Goal: Information Seeking & Learning: Learn about a topic

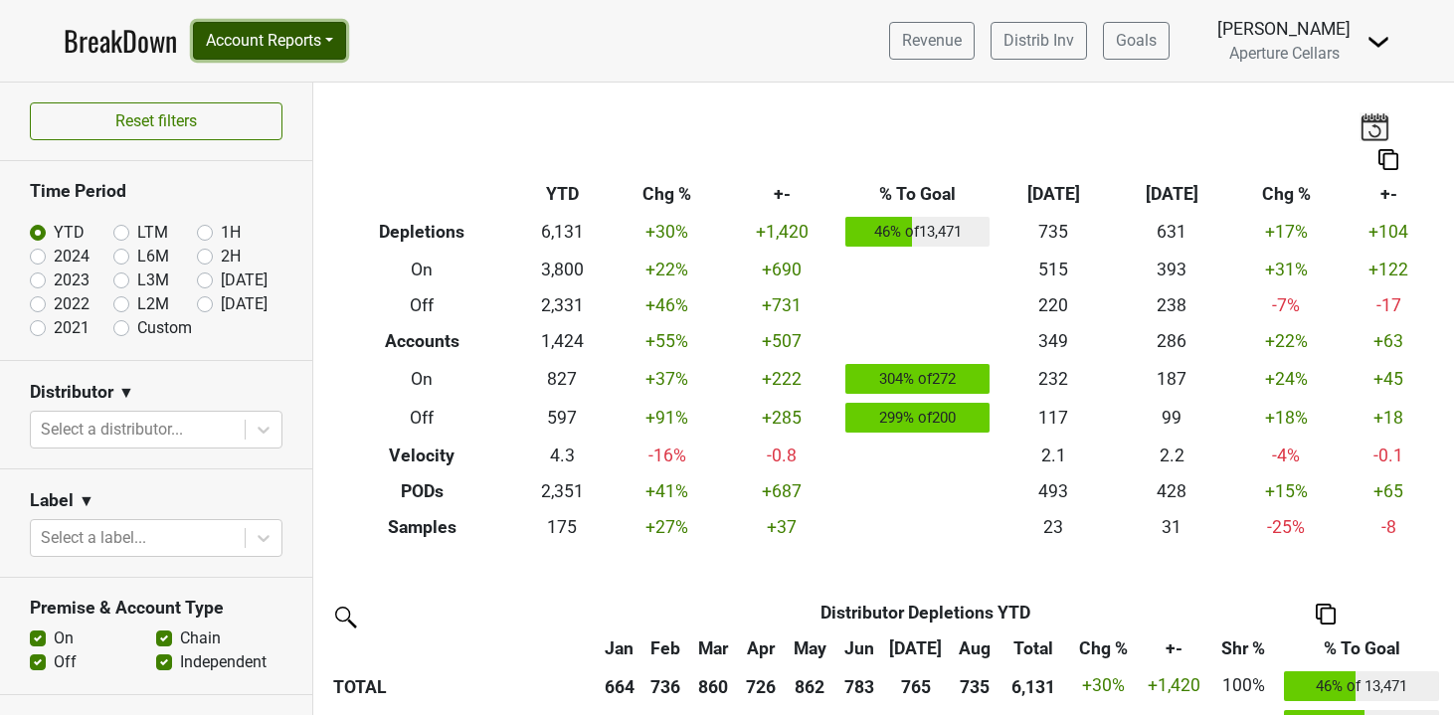
click at [273, 25] on button "Account Reports" at bounding box center [269, 41] width 153 height 38
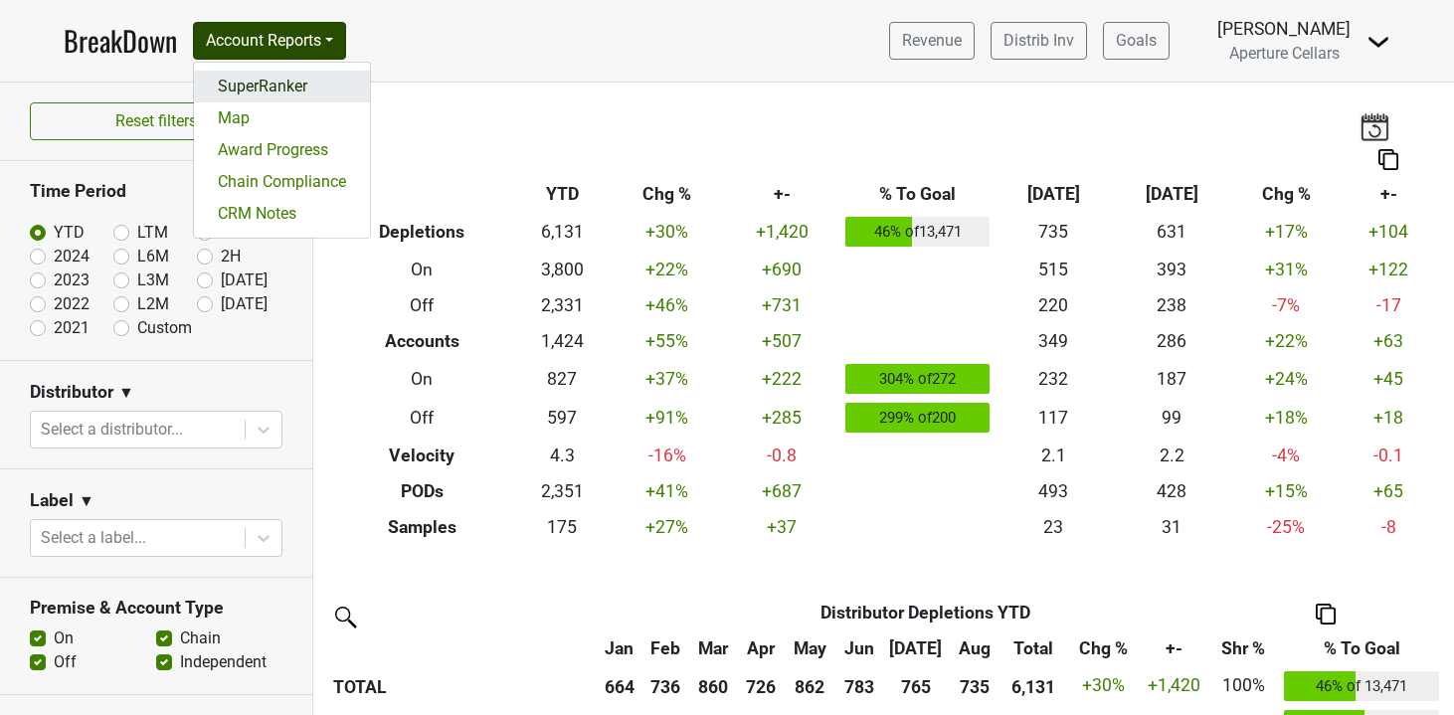
click at [281, 91] on link "SuperRanker" at bounding box center [282, 87] width 176 height 32
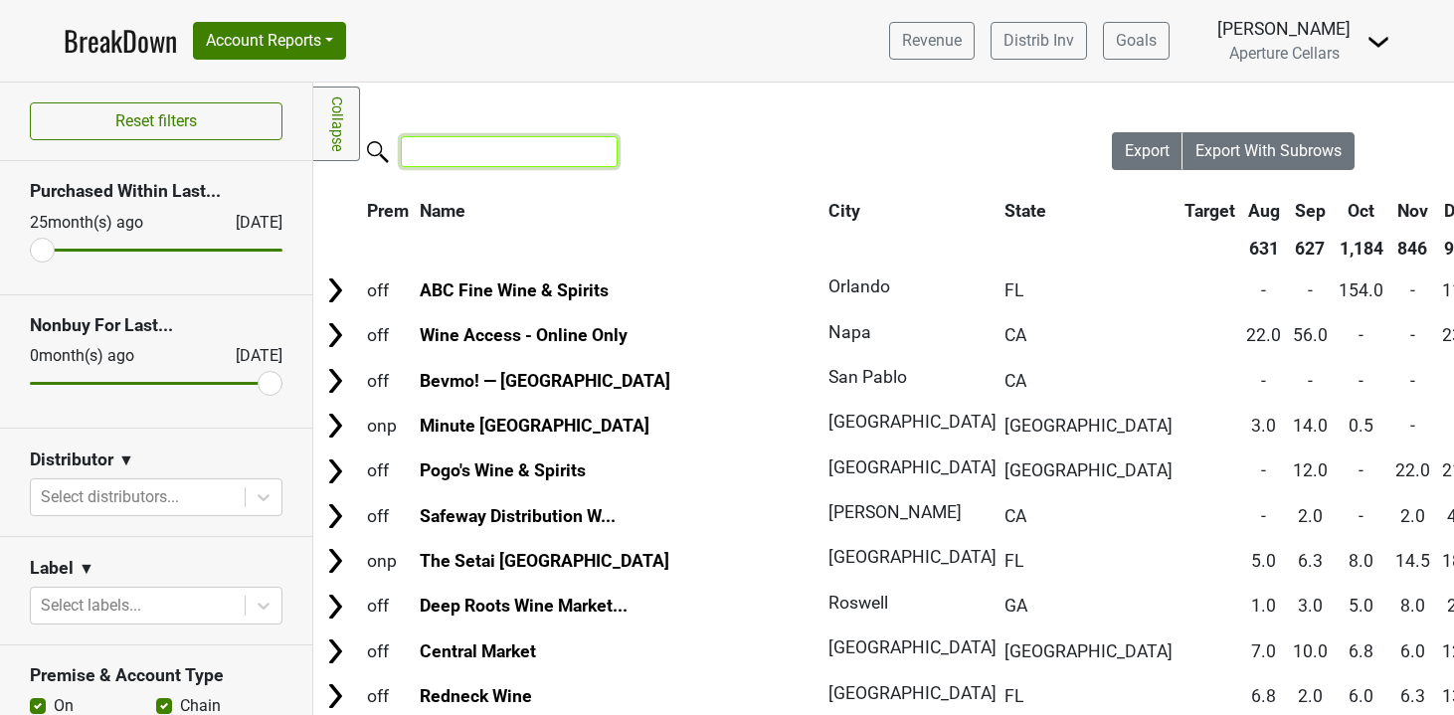
click at [467, 154] on input "search" at bounding box center [509, 151] width 217 height 31
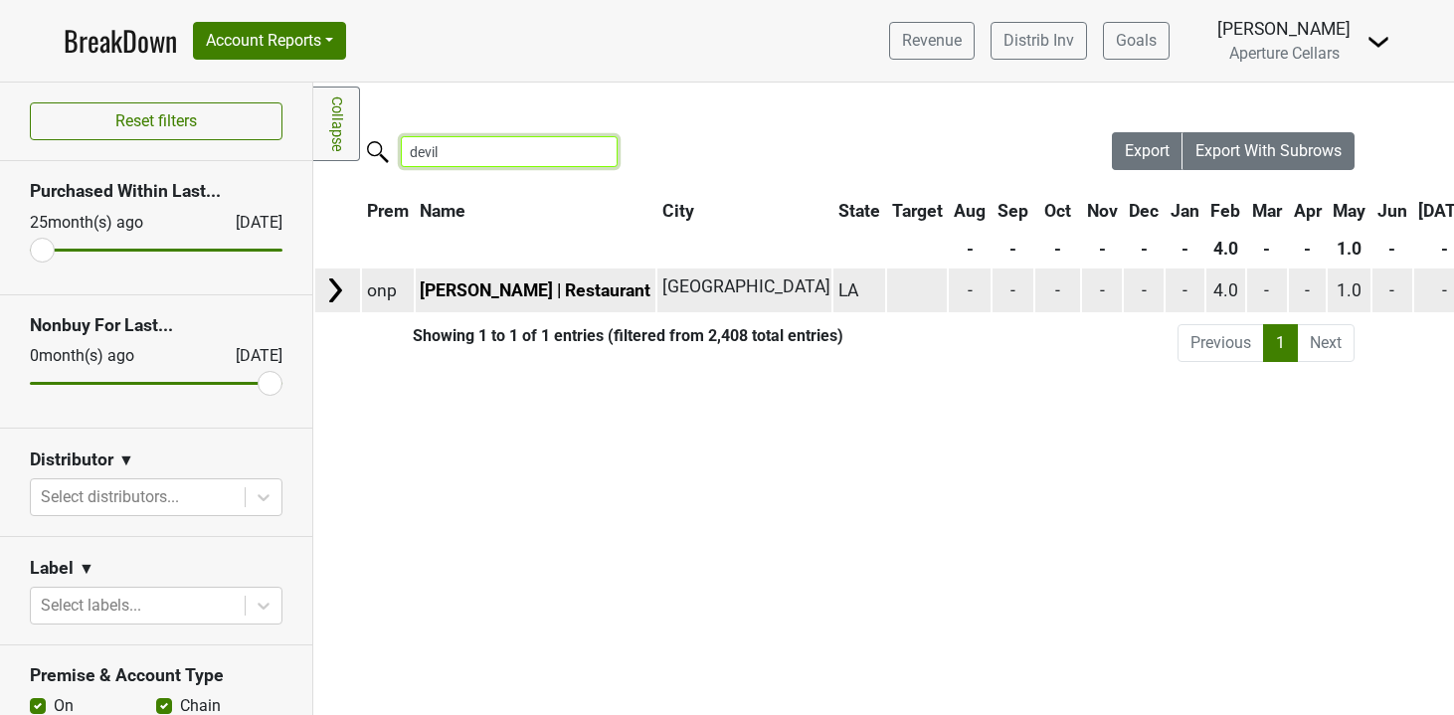
type input "devil"
click at [336, 284] on img at bounding box center [335, 290] width 30 height 30
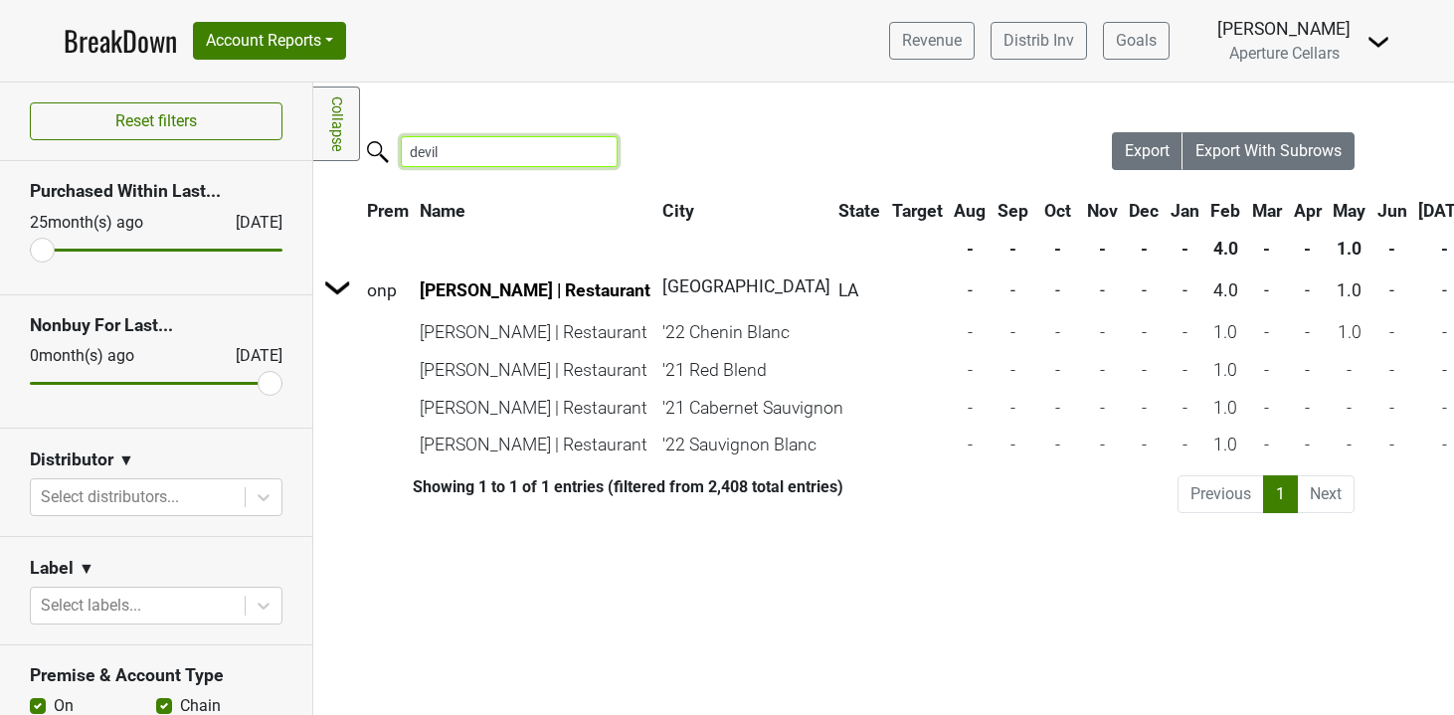
click at [586, 154] on input "devil" at bounding box center [509, 151] width 217 height 31
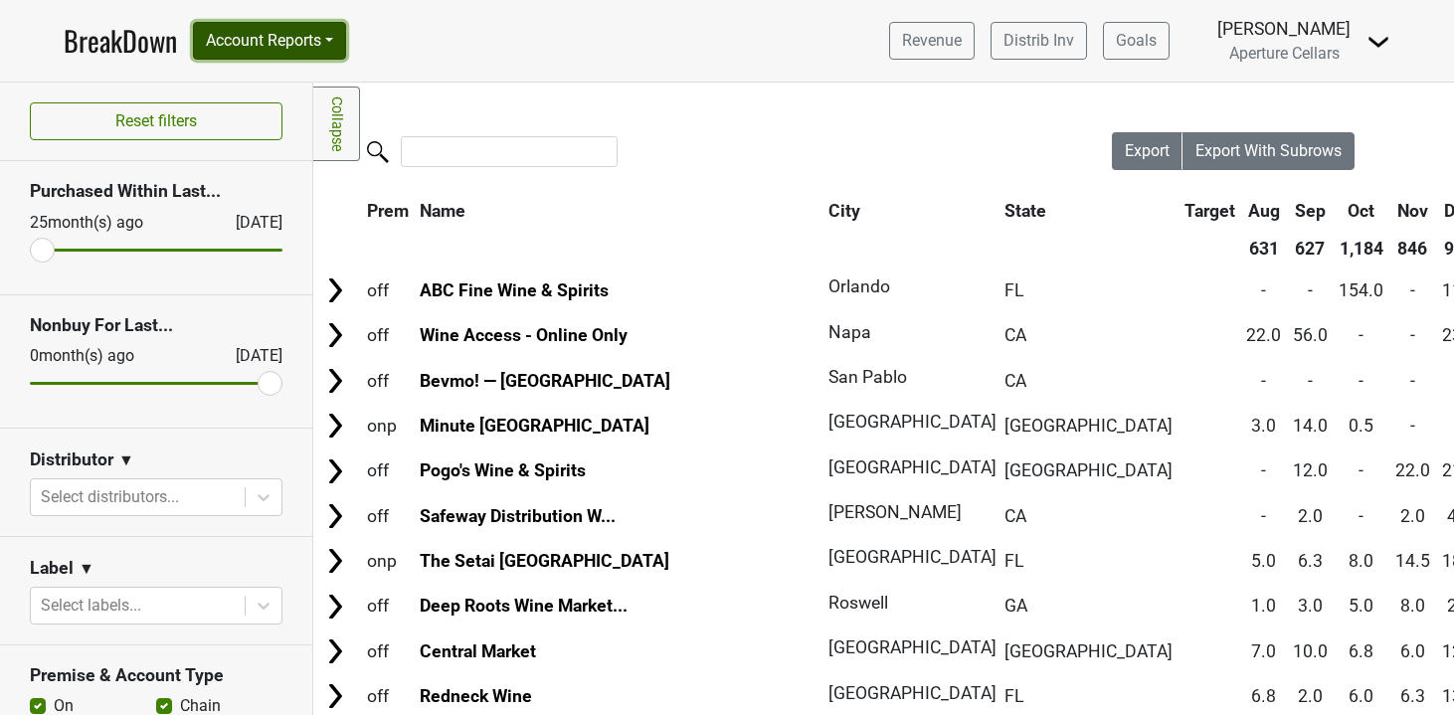
click at [273, 39] on button "Account Reports" at bounding box center [269, 41] width 153 height 38
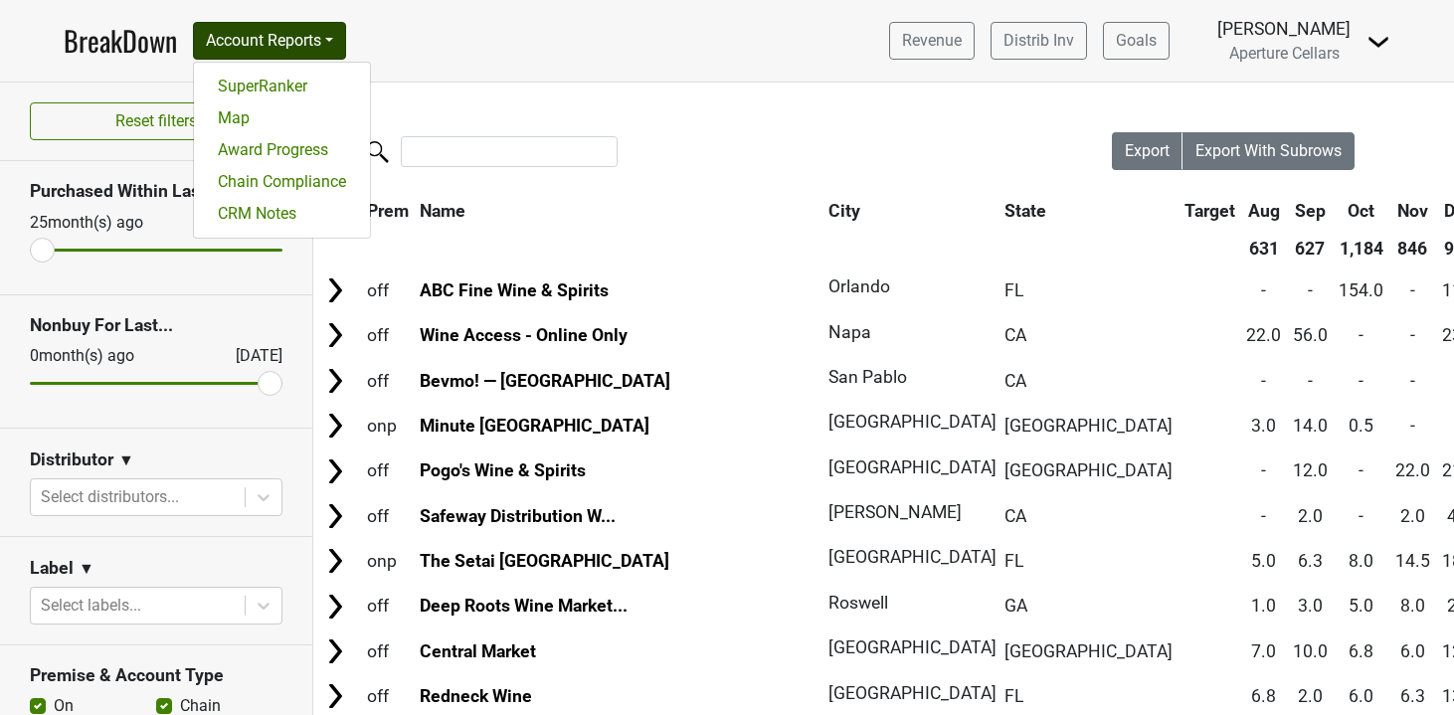
click at [174, 425] on section "Nonbuy For Last... [DATE] [DATE]" at bounding box center [156, 361] width 312 height 133
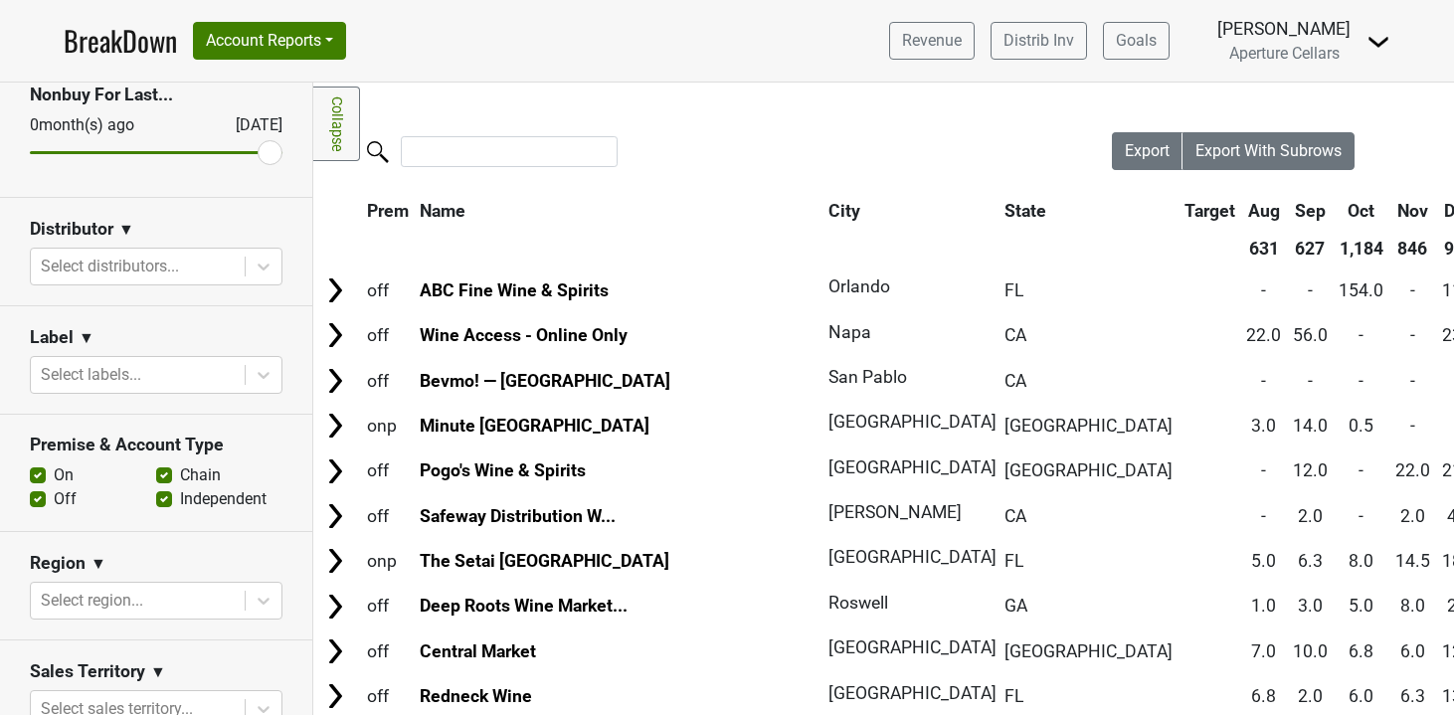
scroll to position [259, 0]
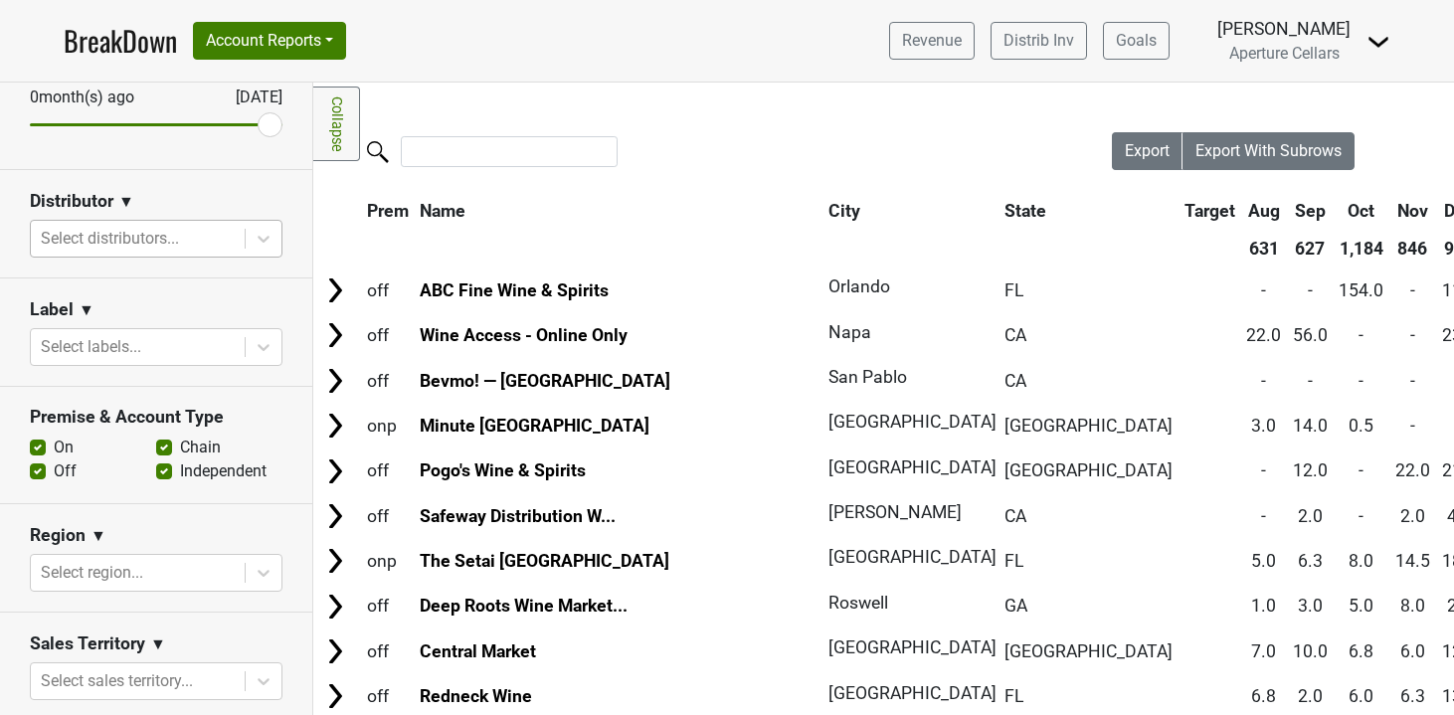
click at [186, 242] on div at bounding box center [138, 239] width 194 height 28
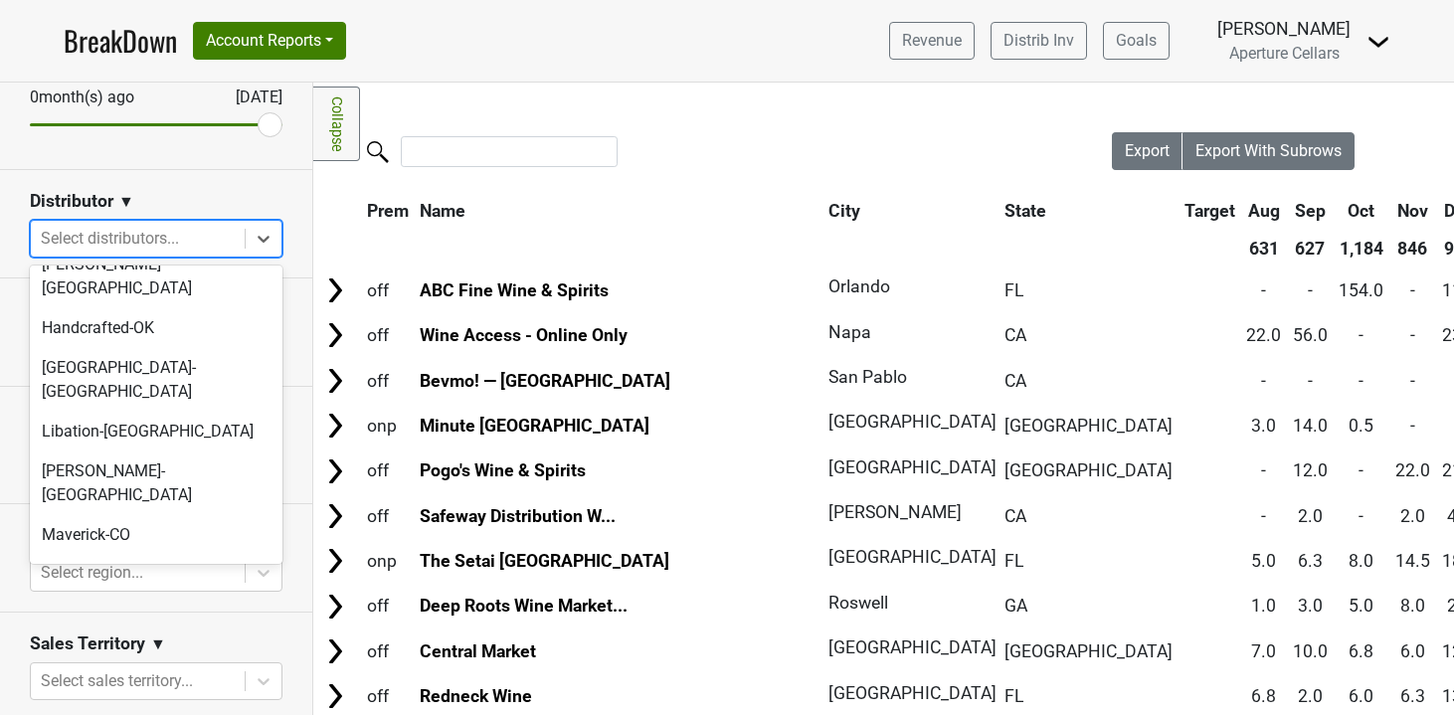
scroll to position [486, 0]
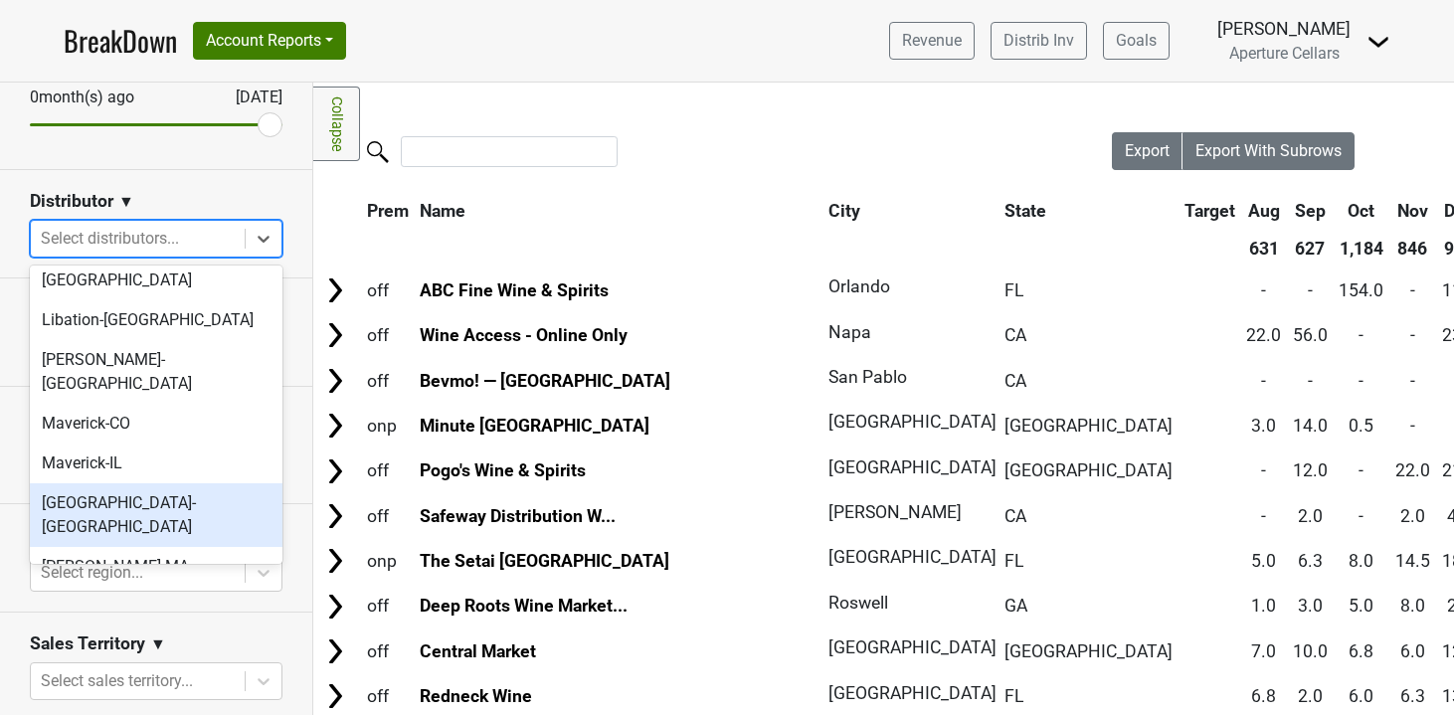
click at [133, 483] on div "[GEOGRAPHIC_DATA]-[GEOGRAPHIC_DATA]" at bounding box center [156, 515] width 253 height 64
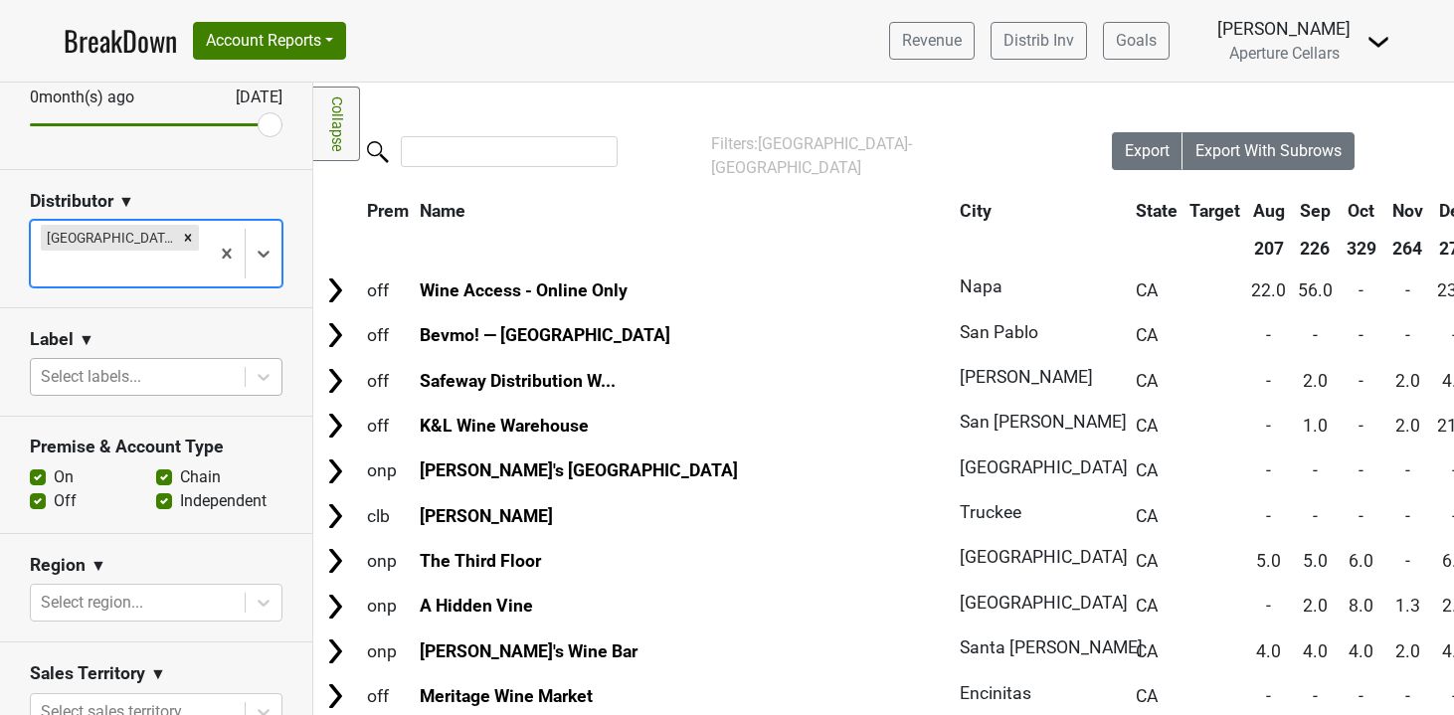
click at [150, 363] on div at bounding box center [138, 377] width 194 height 28
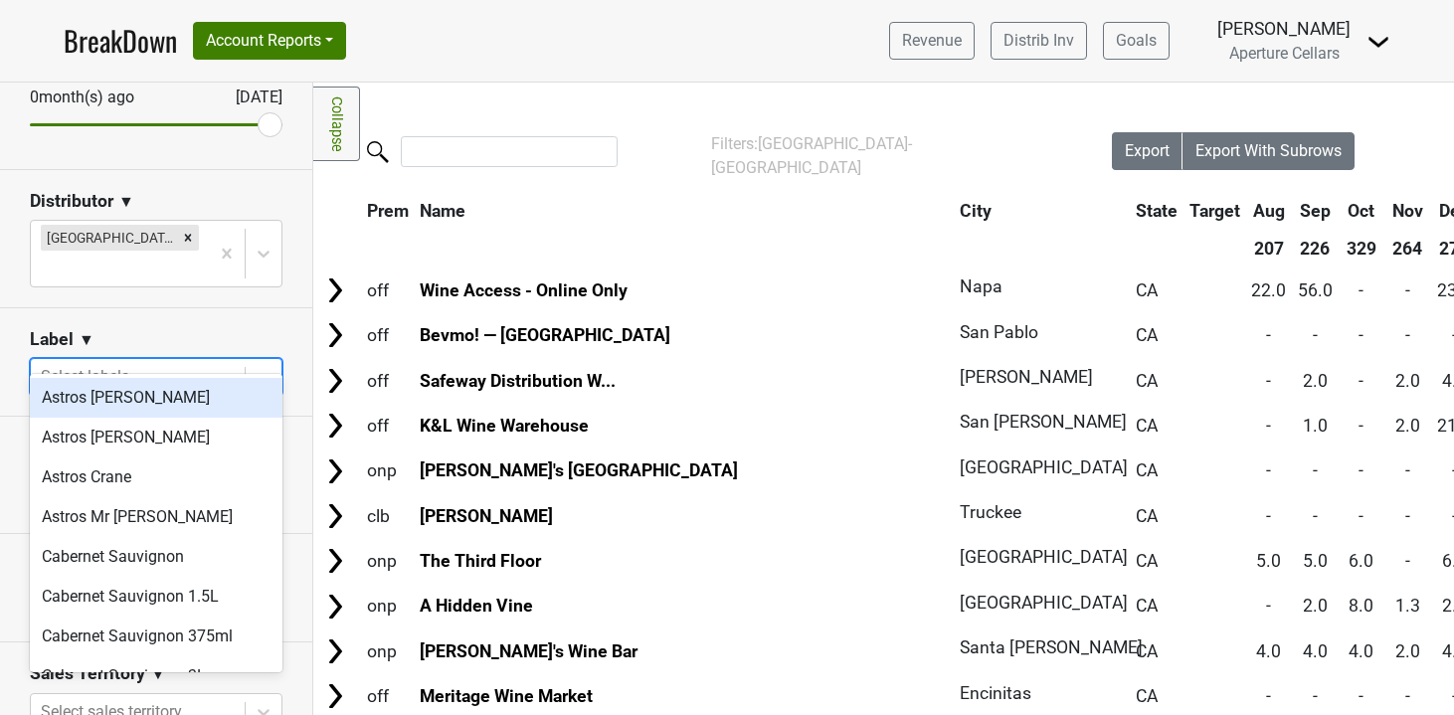
click at [152, 363] on div at bounding box center [138, 377] width 194 height 28
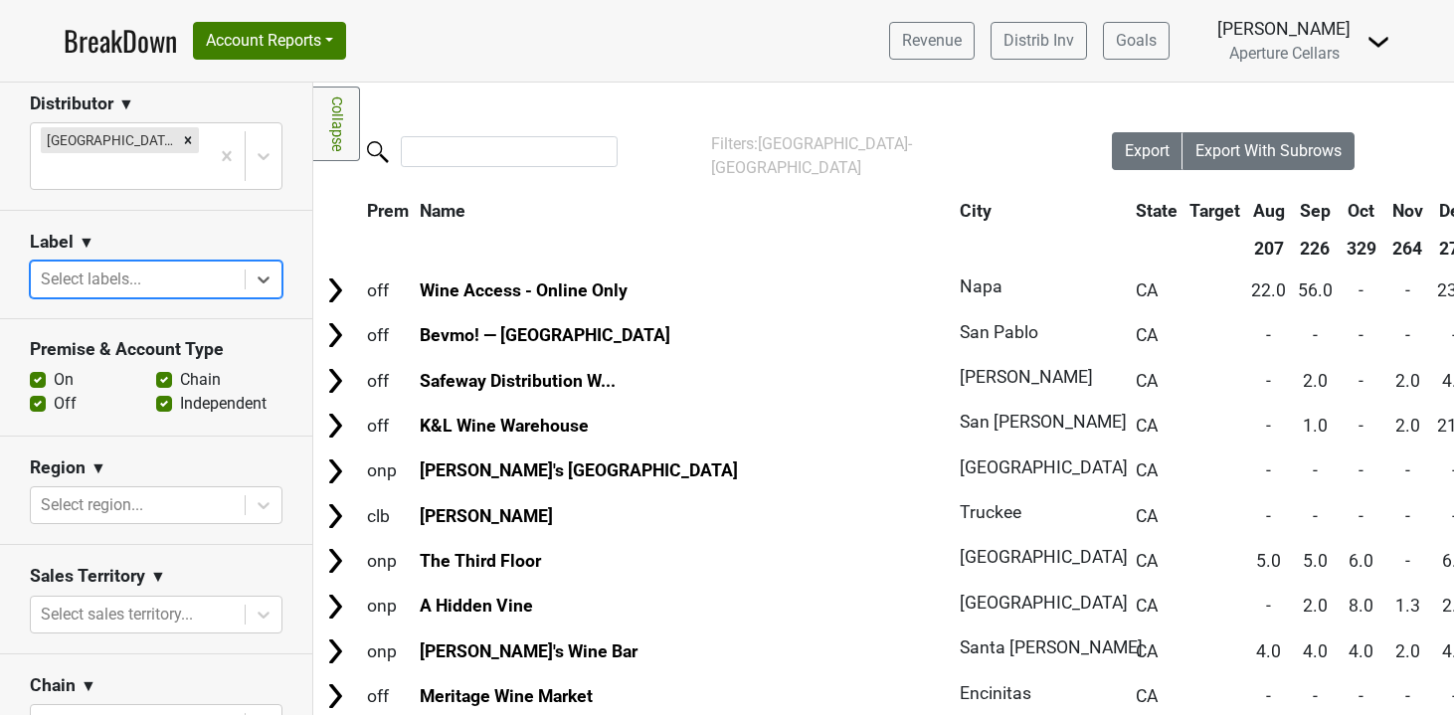
scroll to position [389, 0]
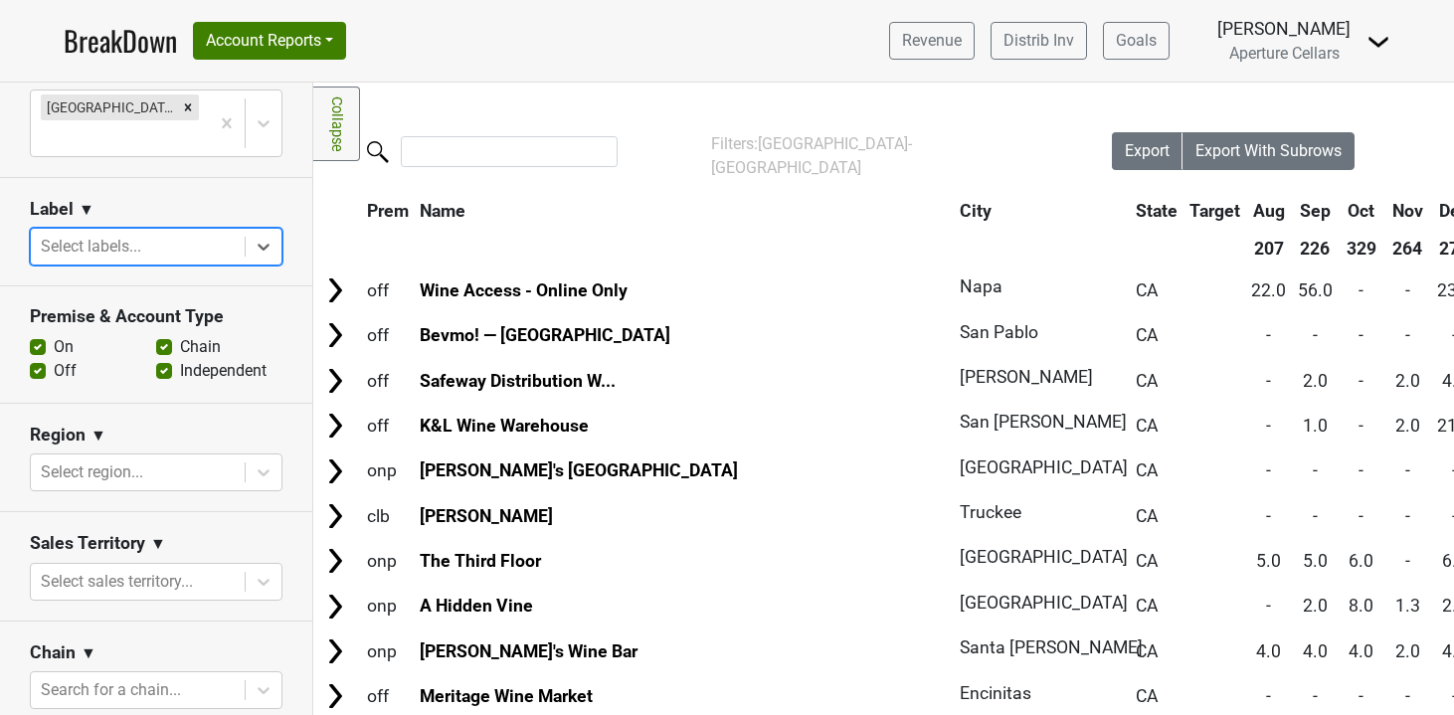
click at [127, 459] on div "Select region..." at bounding box center [138, 472] width 214 height 36
click at [164, 404] on section "Region ▼ Select region..." at bounding box center [156, 458] width 312 height 108
click at [148, 458] on div at bounding box center [138, 472] width 194 height 28
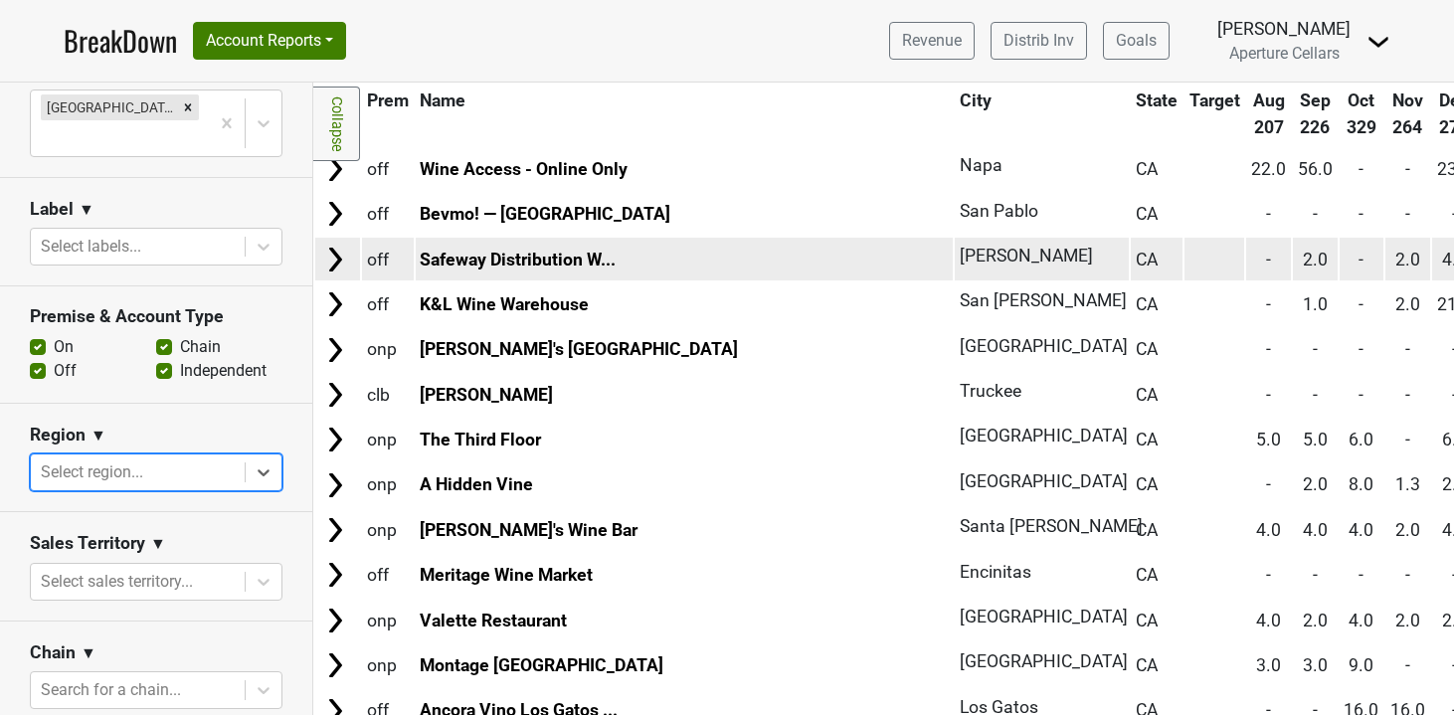
scroll to position [140, 0]
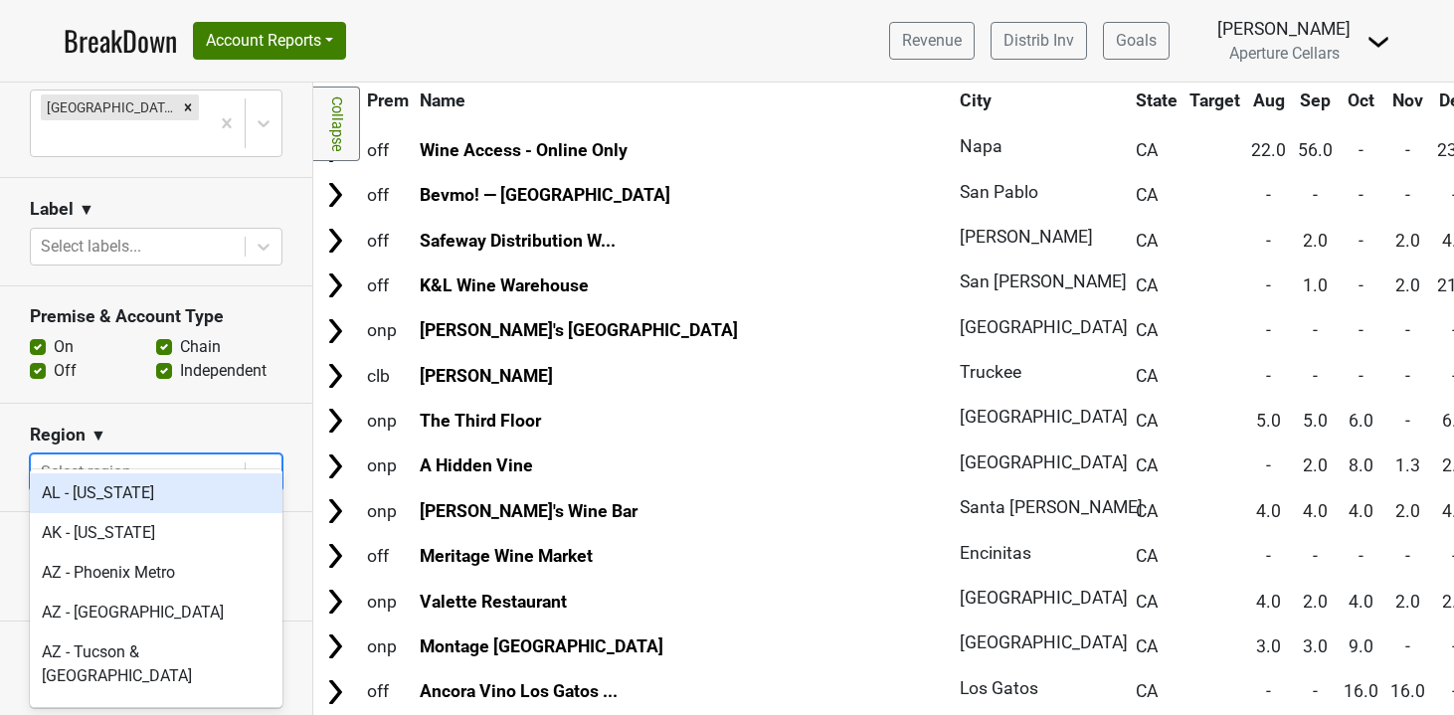
click at [155, 458] on div at bounding box center [138, 472] width 194 height 28
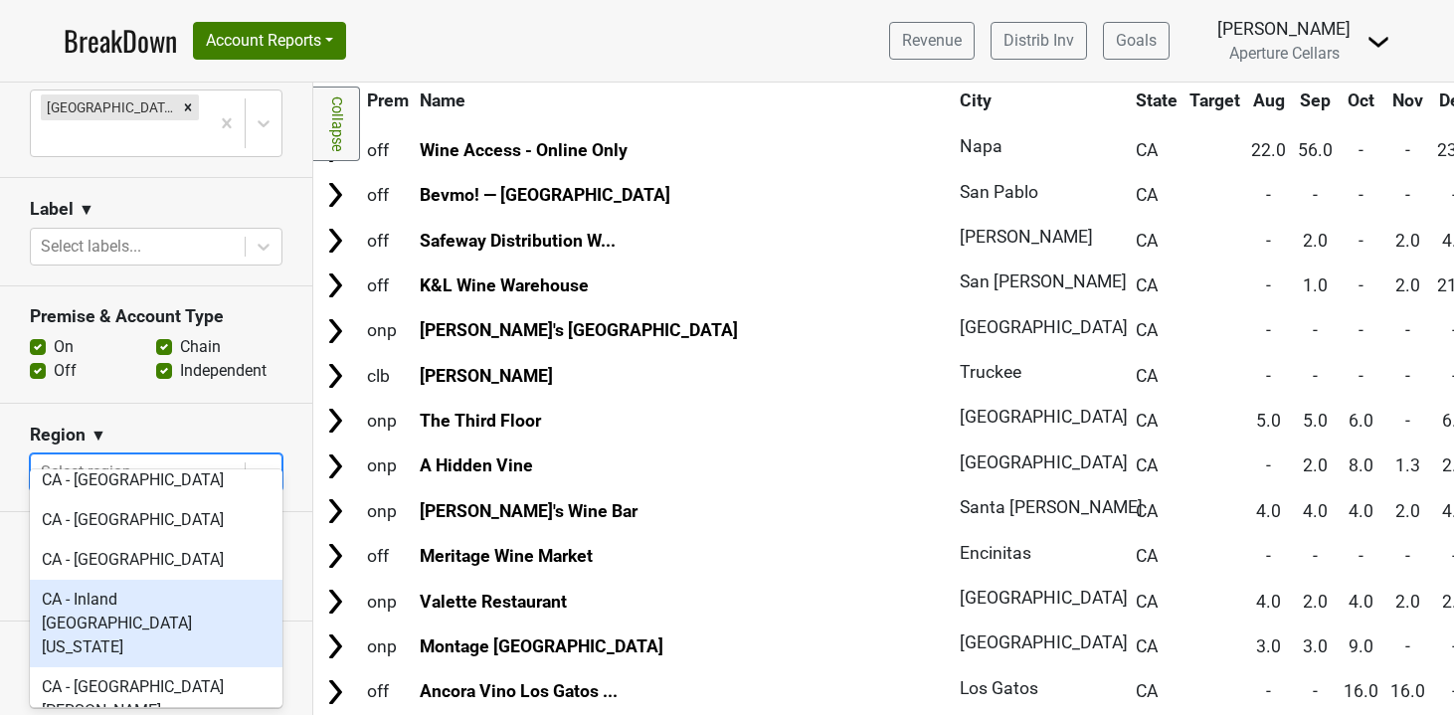
scroll to position [420, 0]
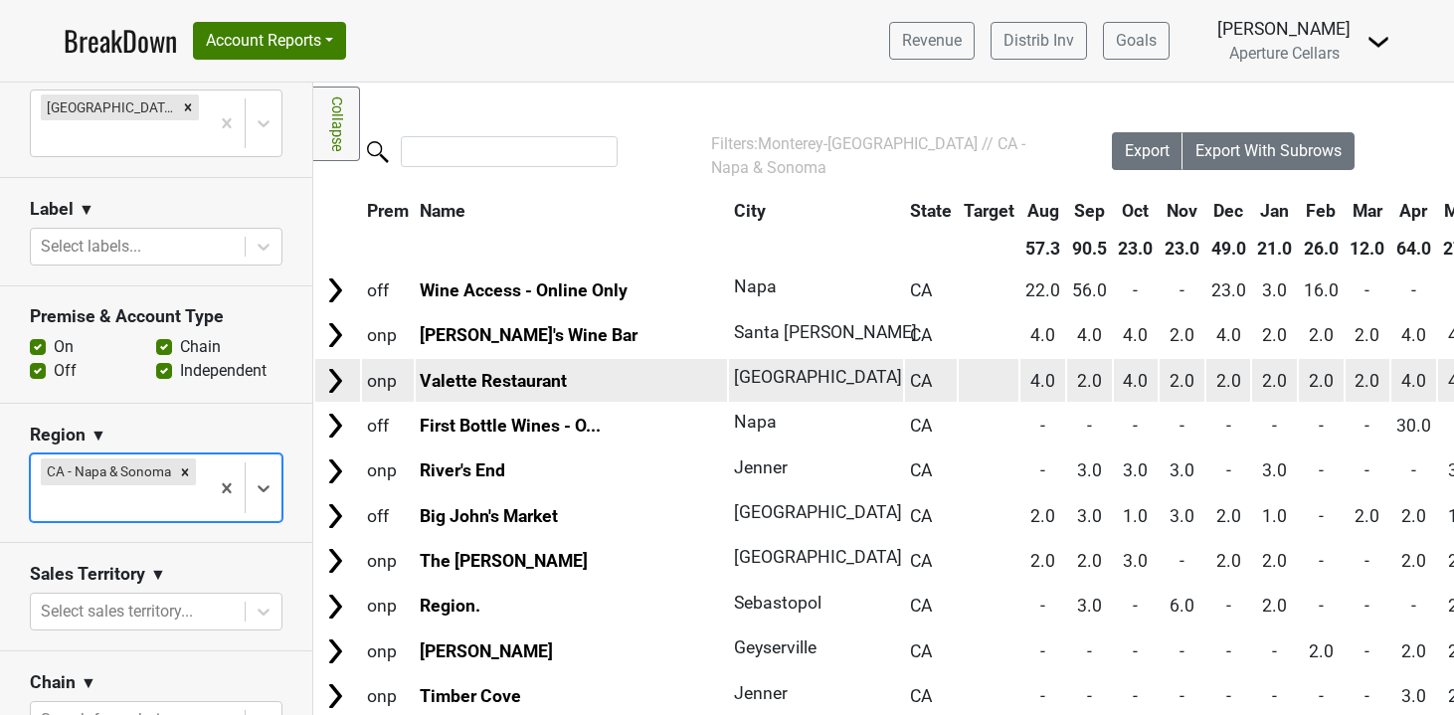
click at [342, 379] on img at bounding box center [335, 381] width 30 height 30
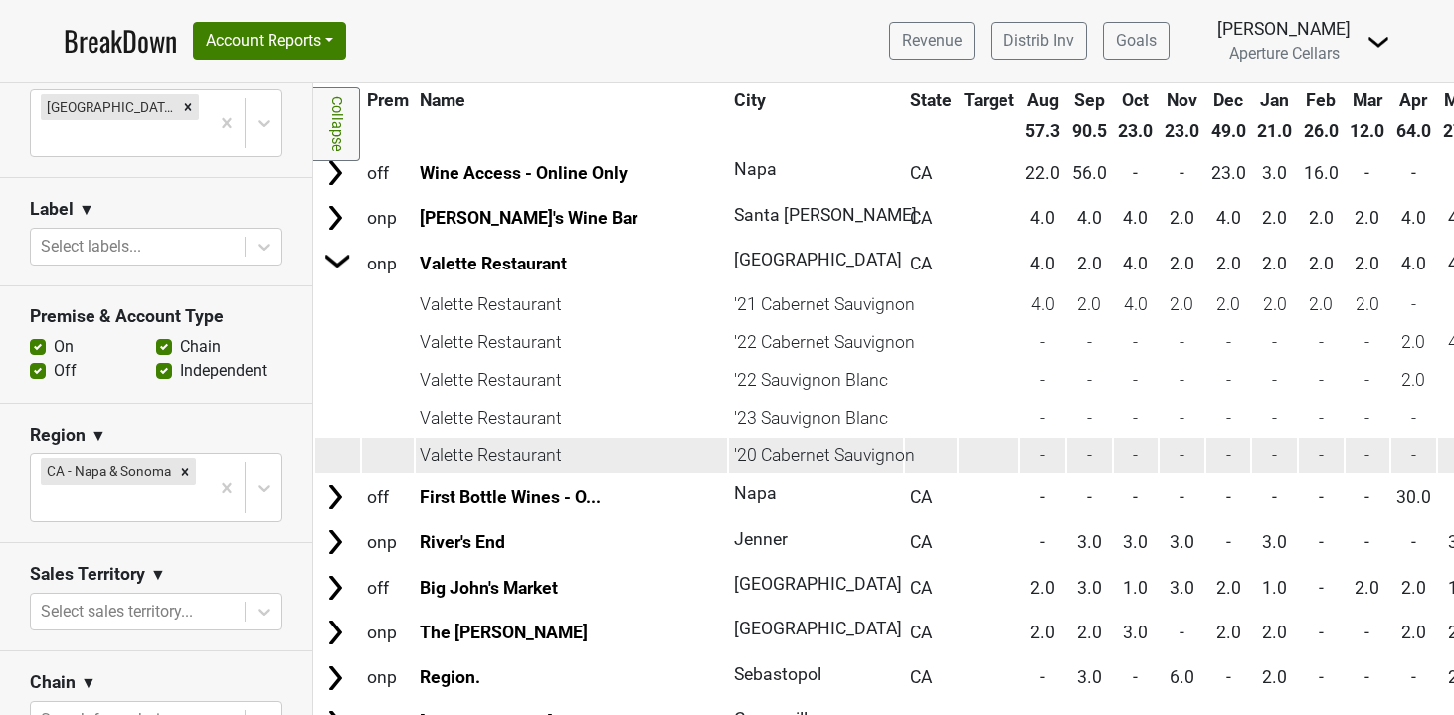
scroll to position [120, 0]
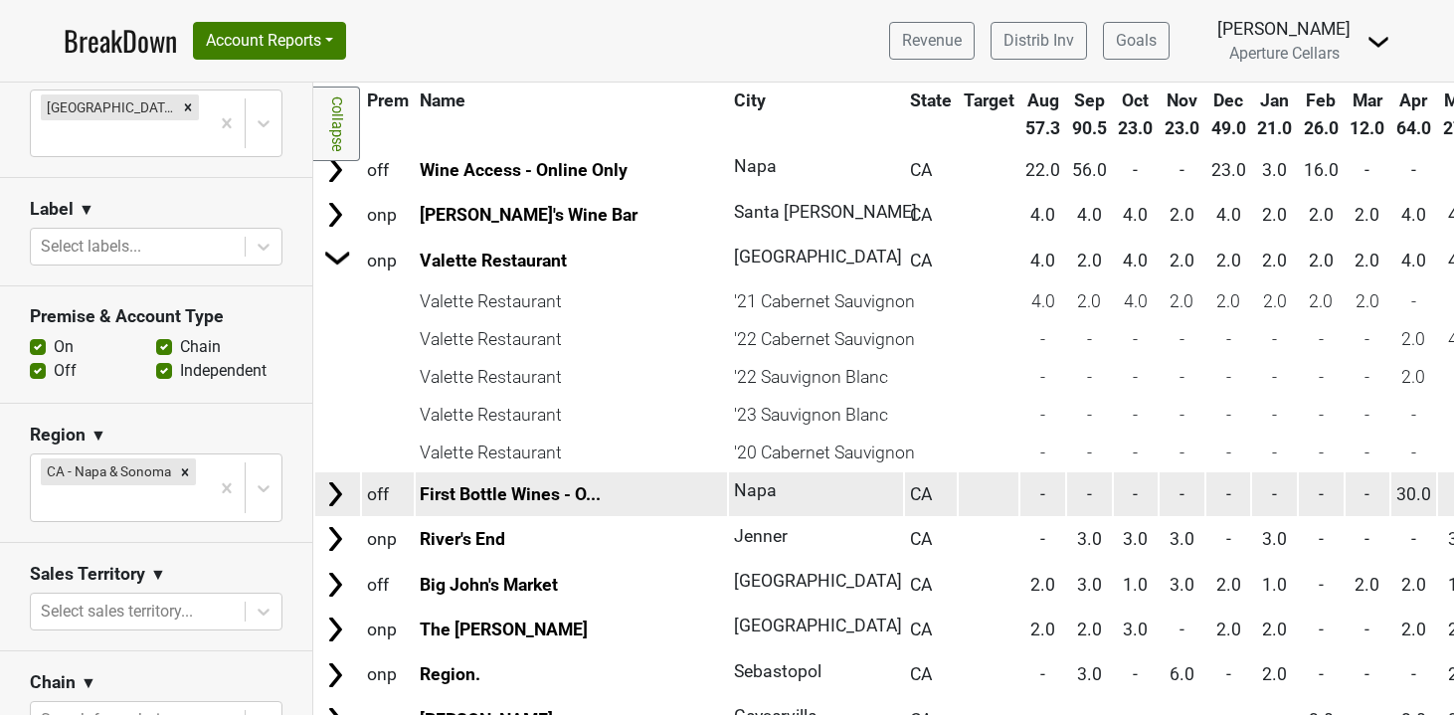
click at [332, 491] on img at bounding box center [335, 494] width 30 height 30
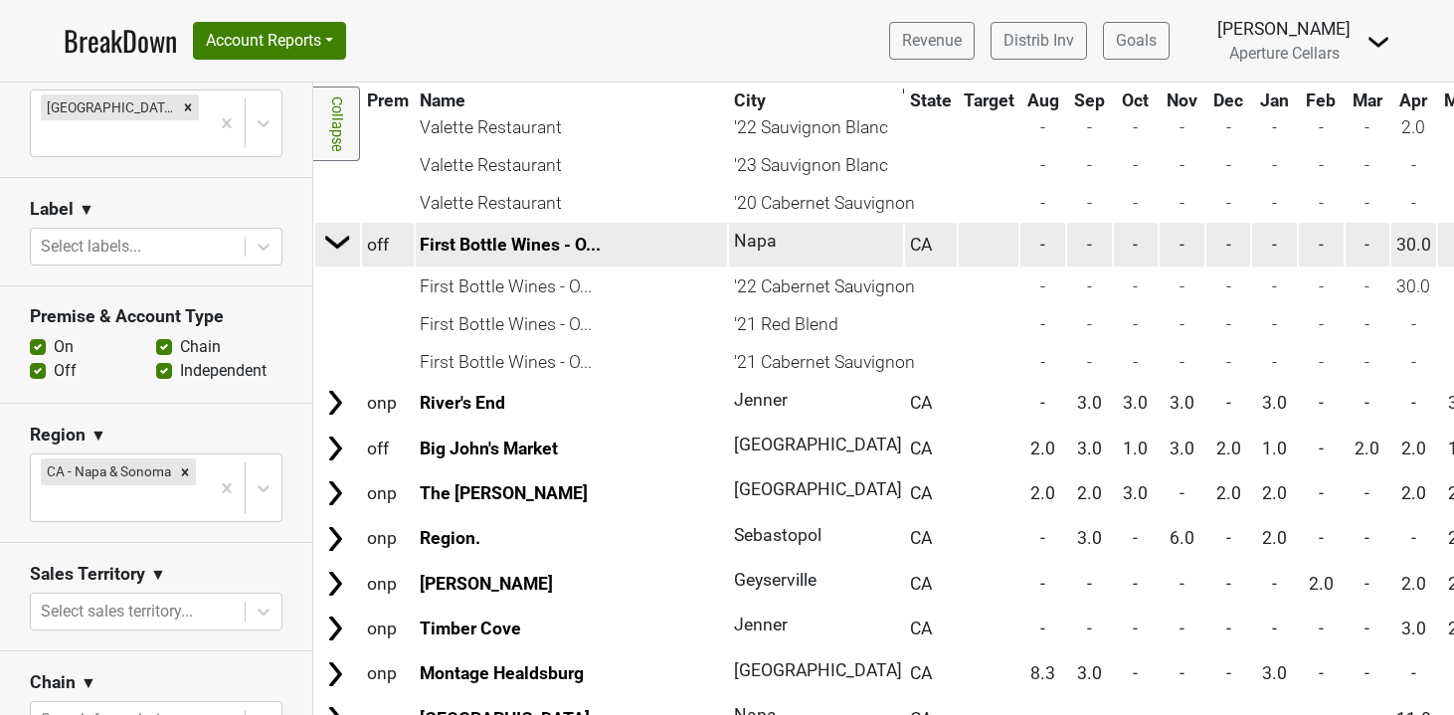
scroll to position [385, 0]
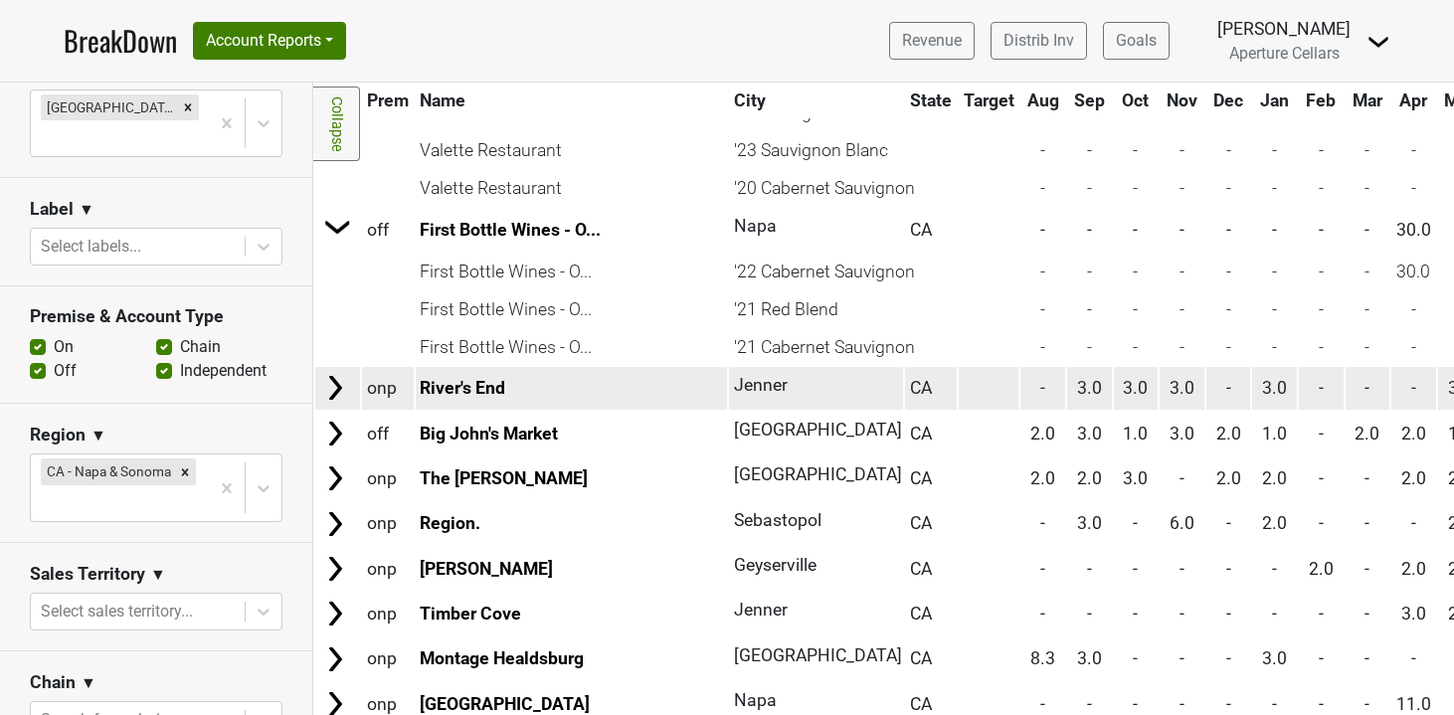
click at [334, 396] on img at bounding box center [335, 388] width 30 height 30
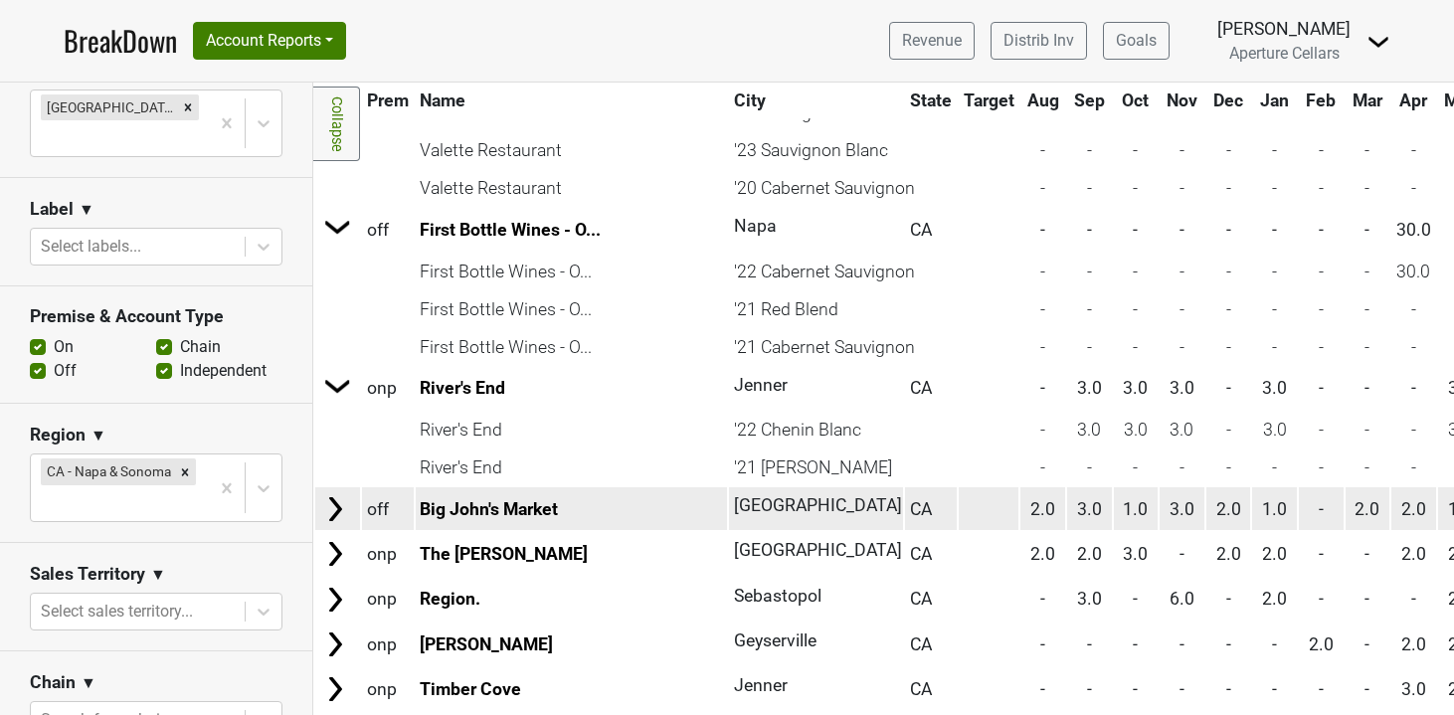
click at [333, 507] on img at bounding box center [335, 509] width 30 height 30
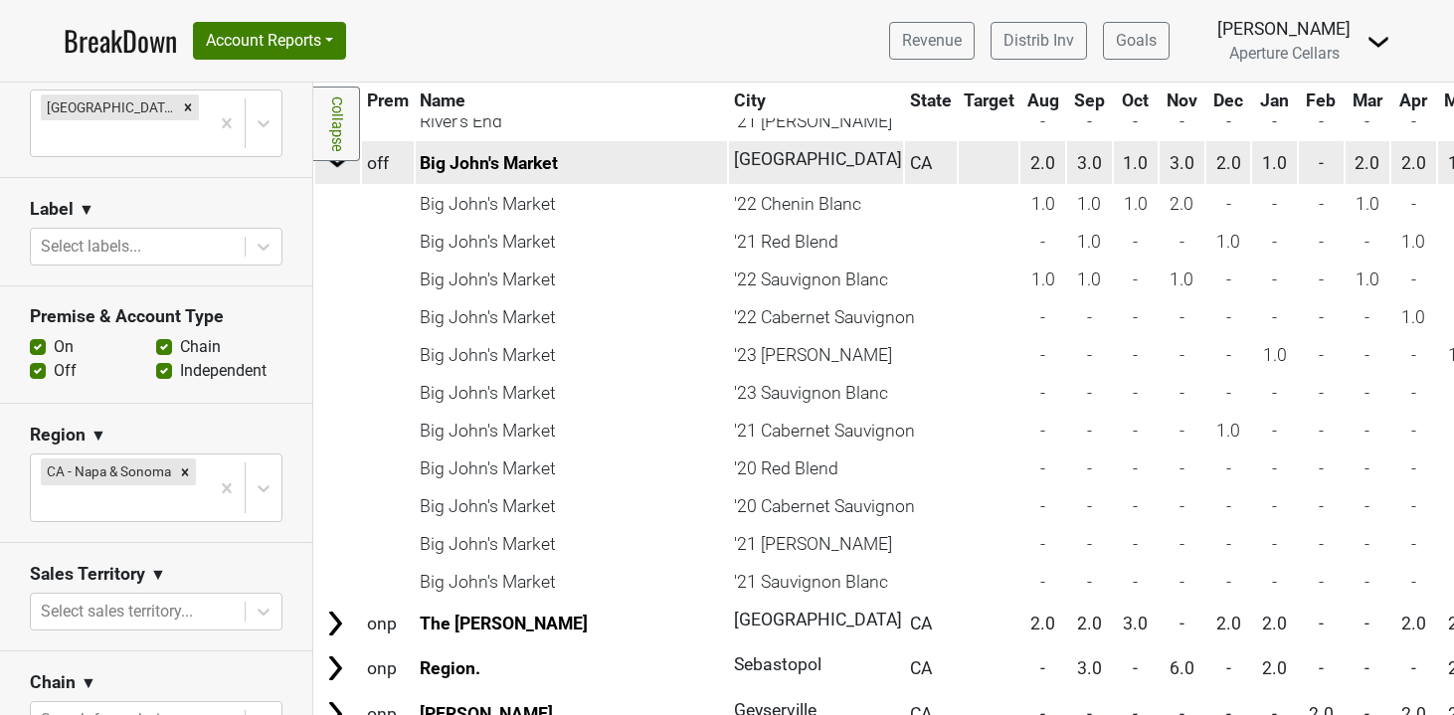
scroll to position [821, 0]
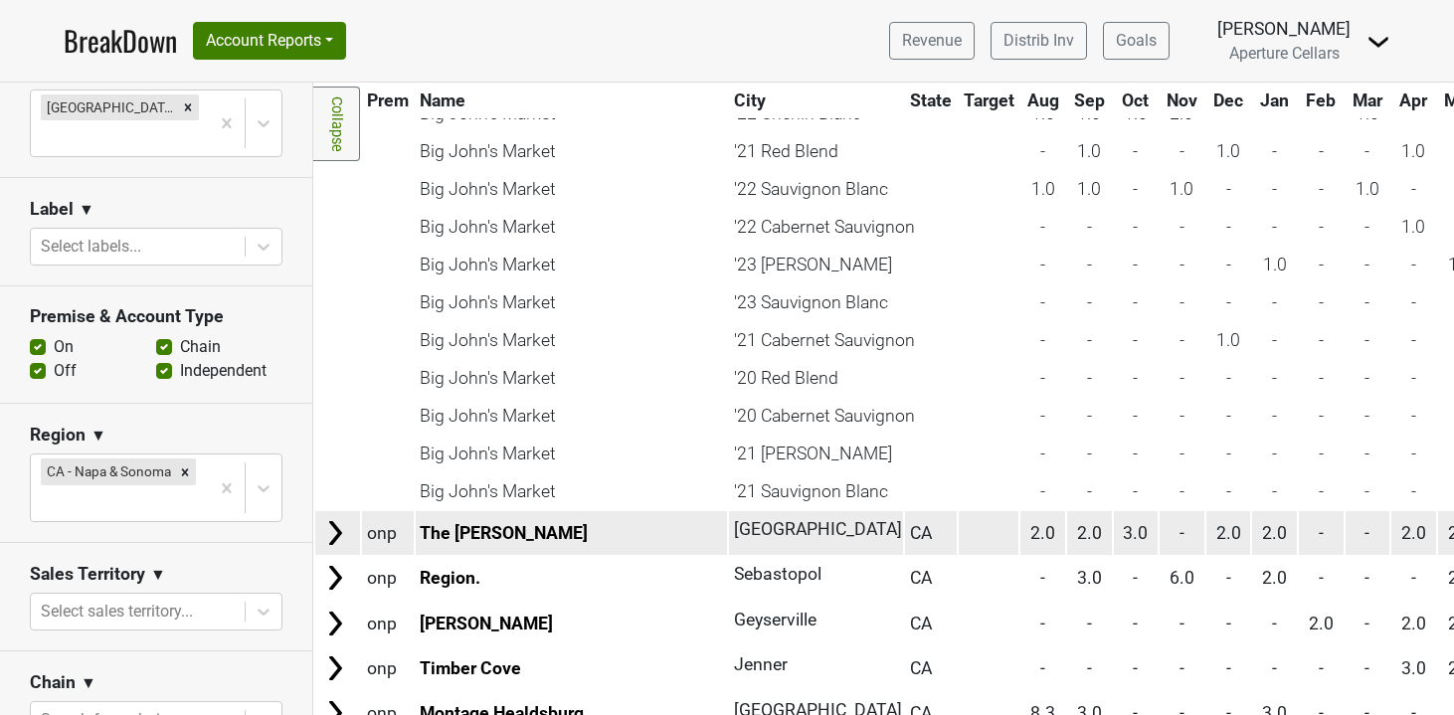
click at [339, 521] on img at bounding box center [335, 533] width 30 height 30
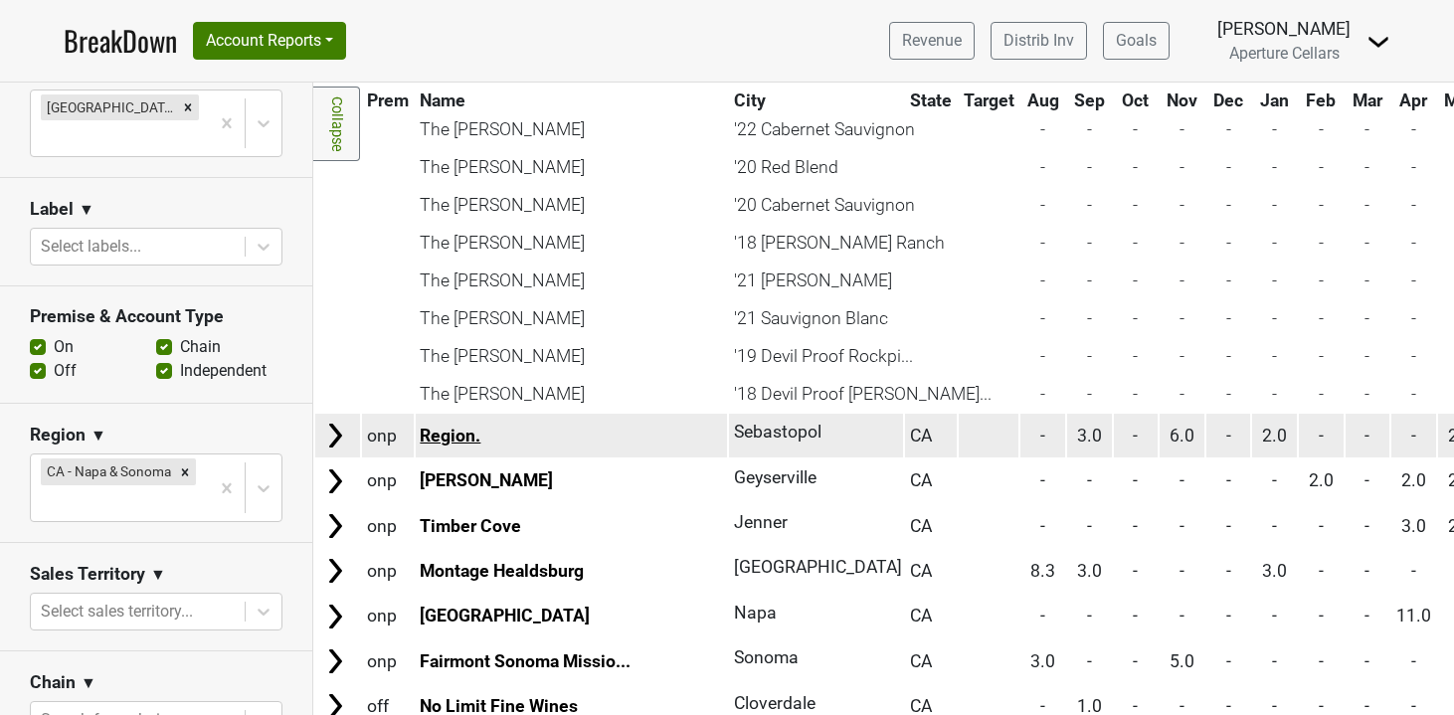
scroll to position [1422, 0]
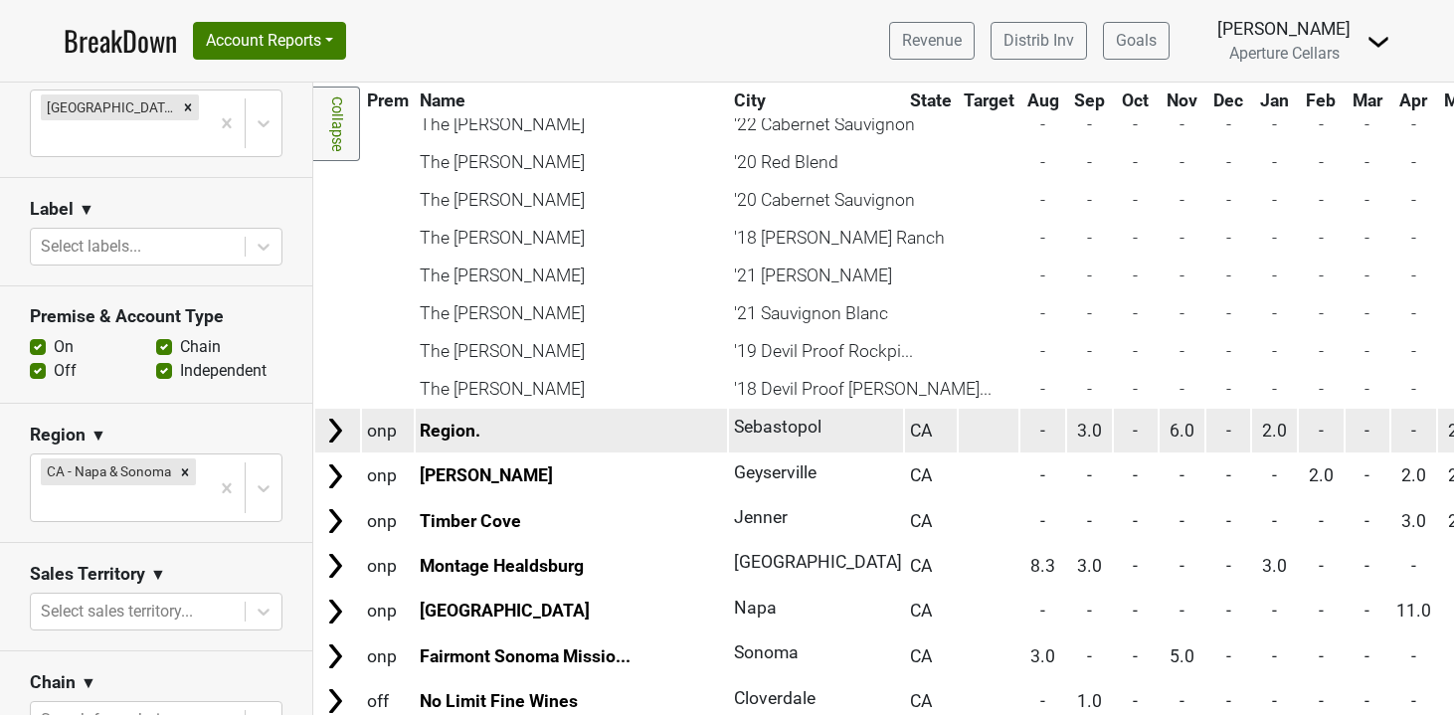
click at [333, 442] on img at bounding box center [335, 431] width 30 height 30
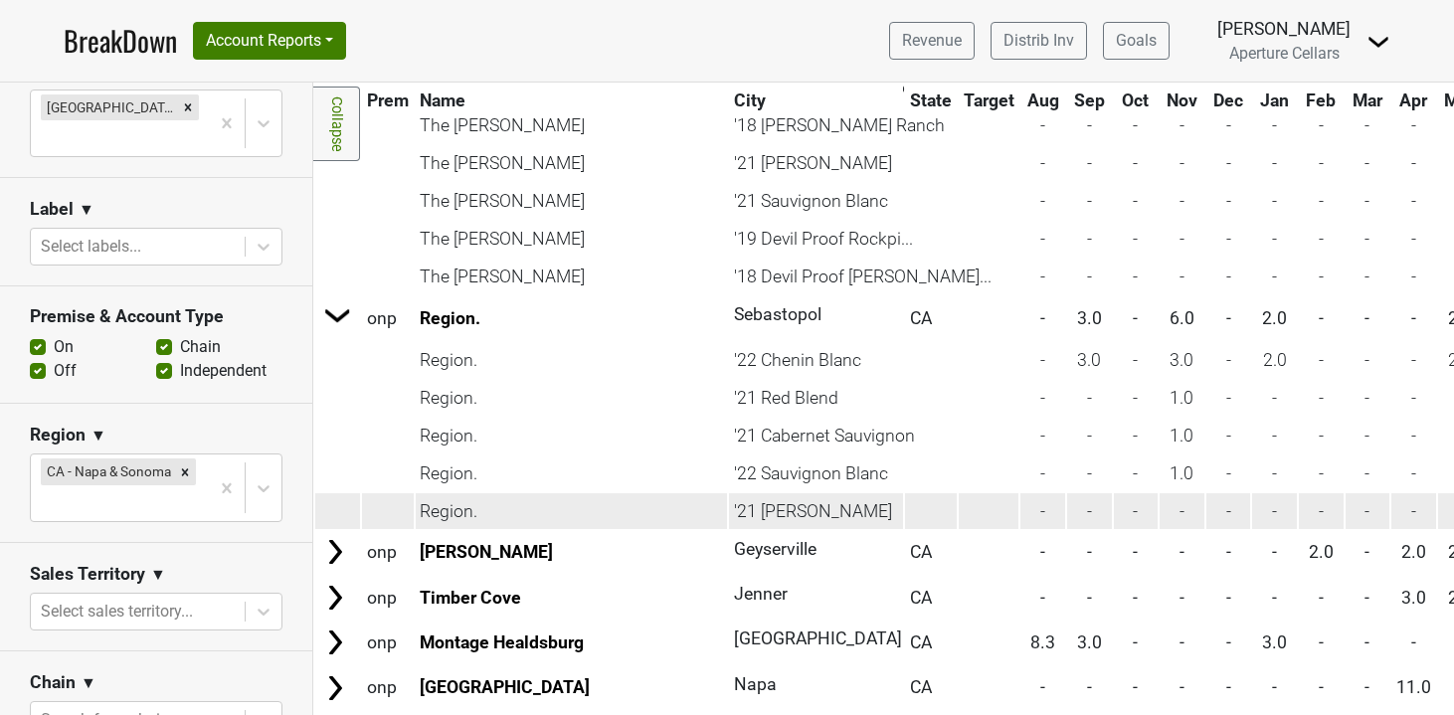
scroll to position [1580, 0]
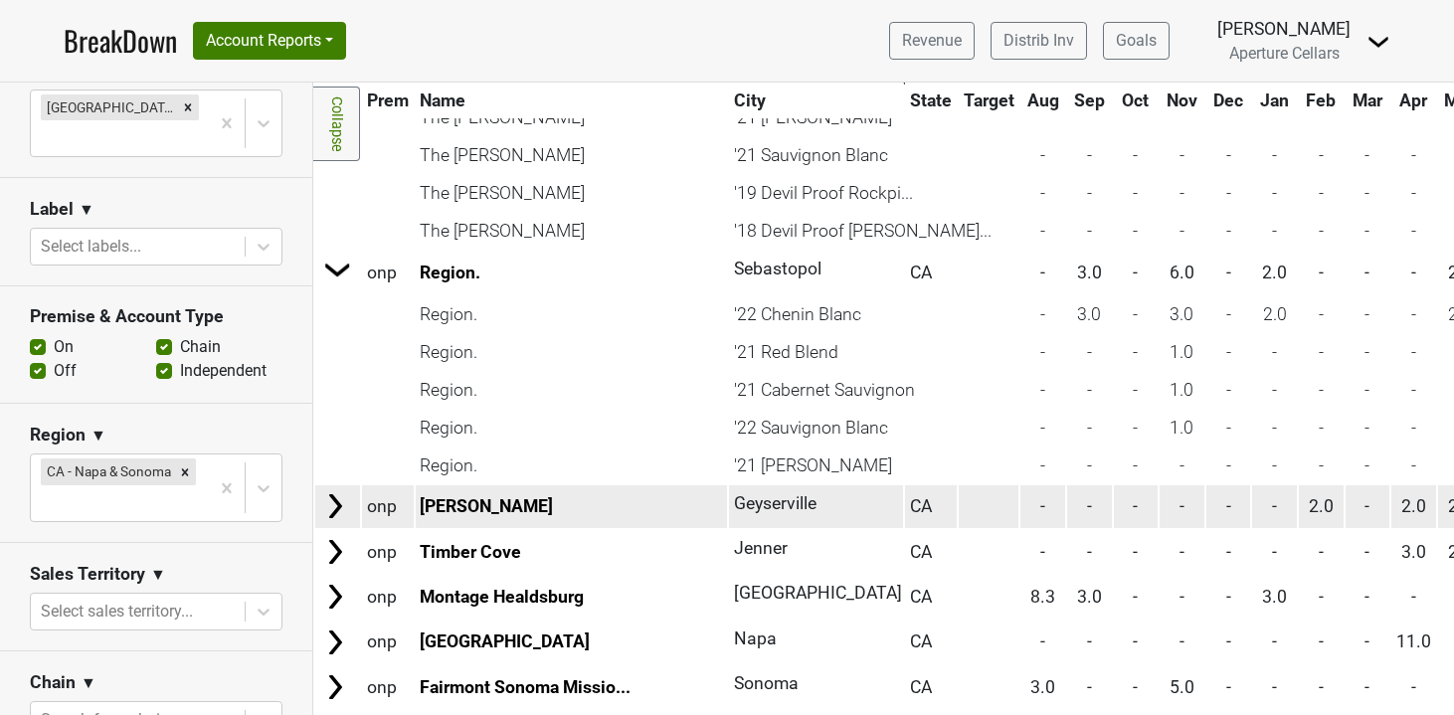
click at [334, 513] on img at bounding box center [335, 506] width 30 height 30
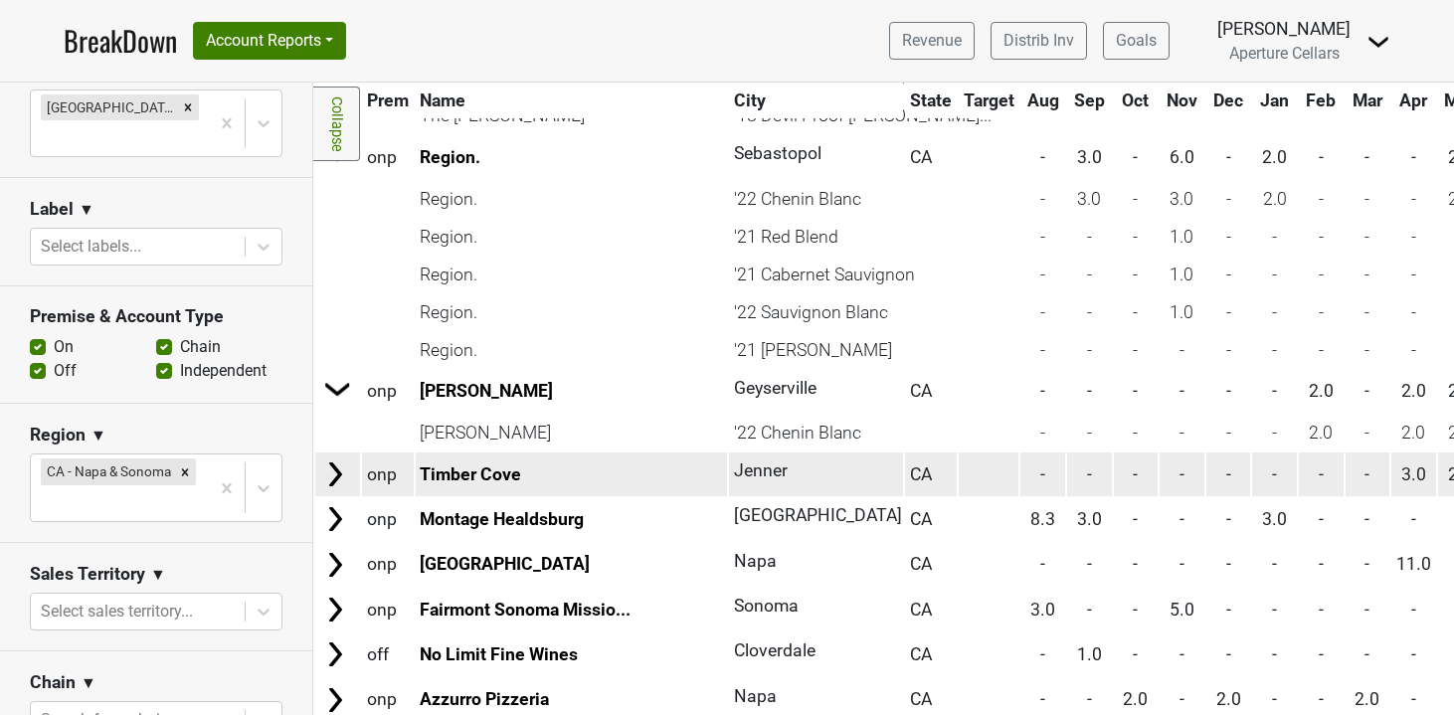
scroll to position [1703, 0]
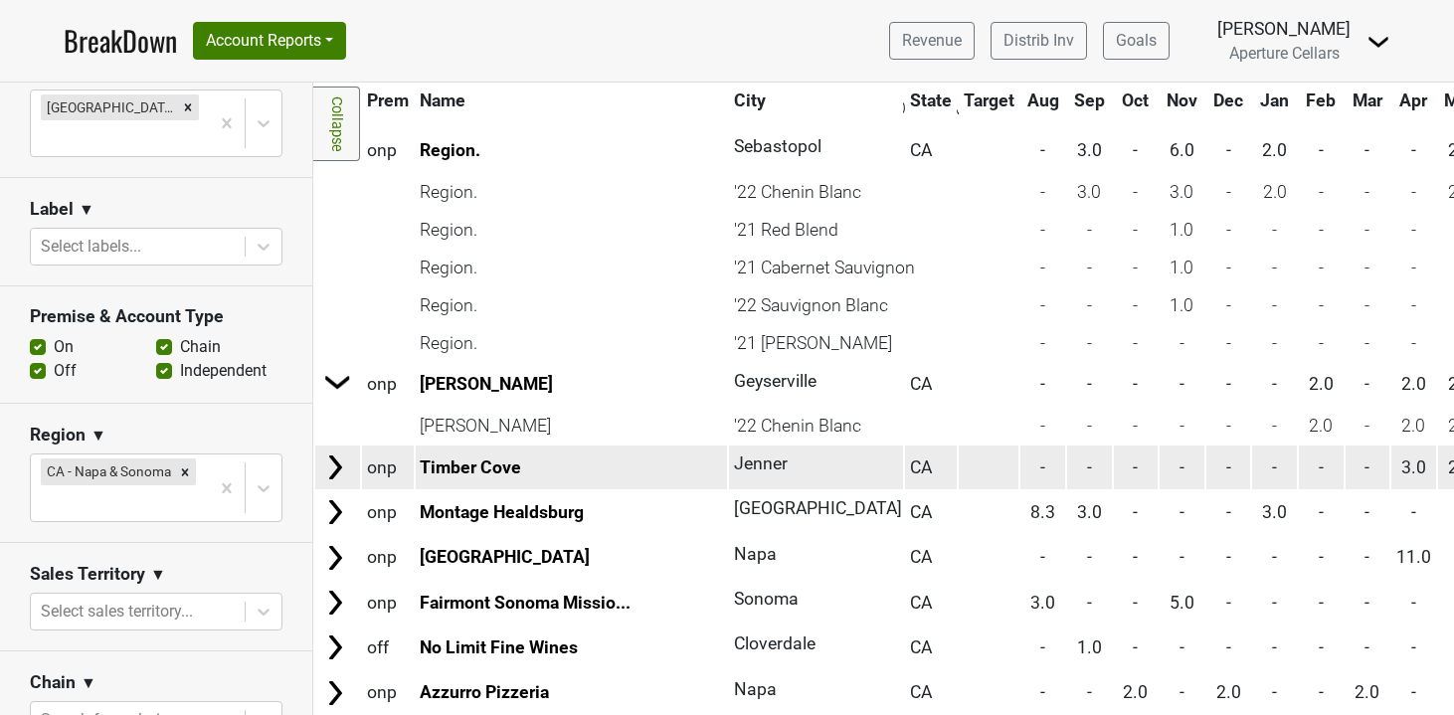
click at [339, 461] on img at bounding box center [335, 467] width 30 height 30
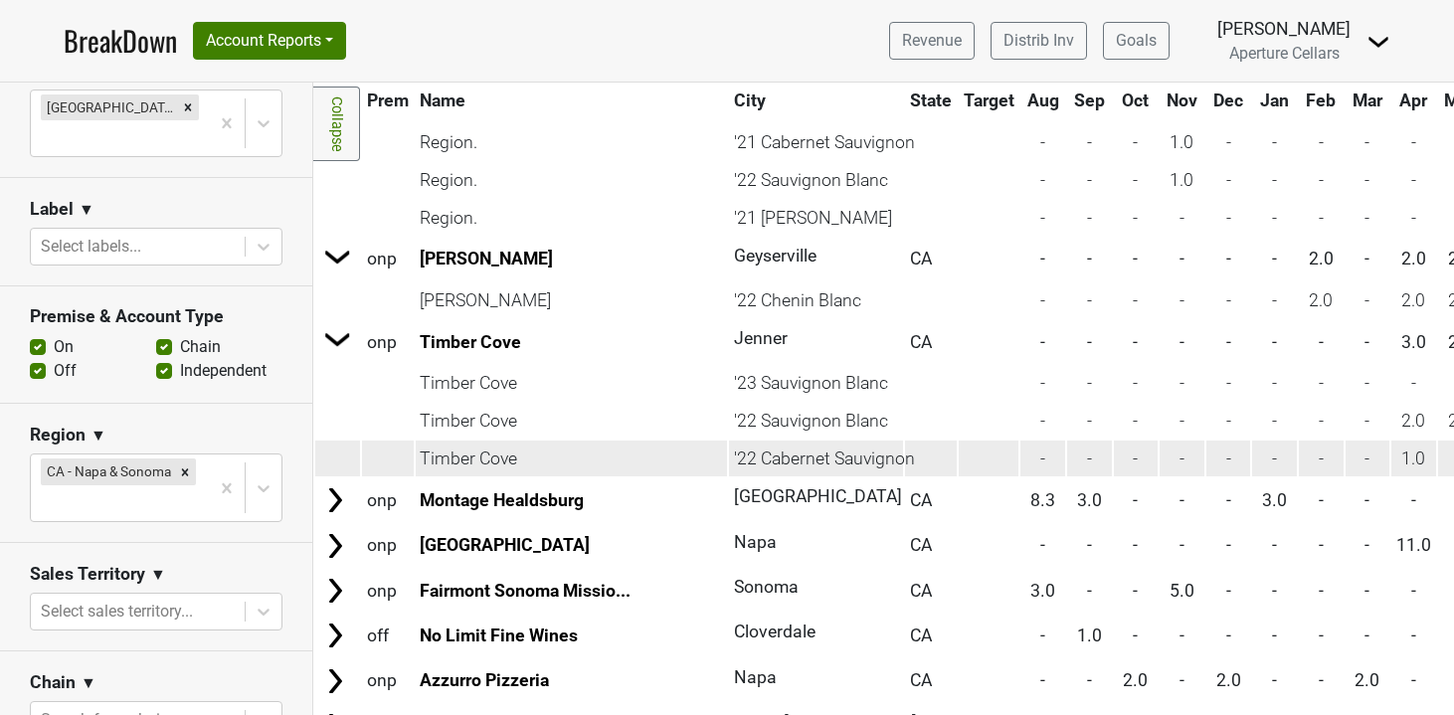
scroll to position [1852, 0]
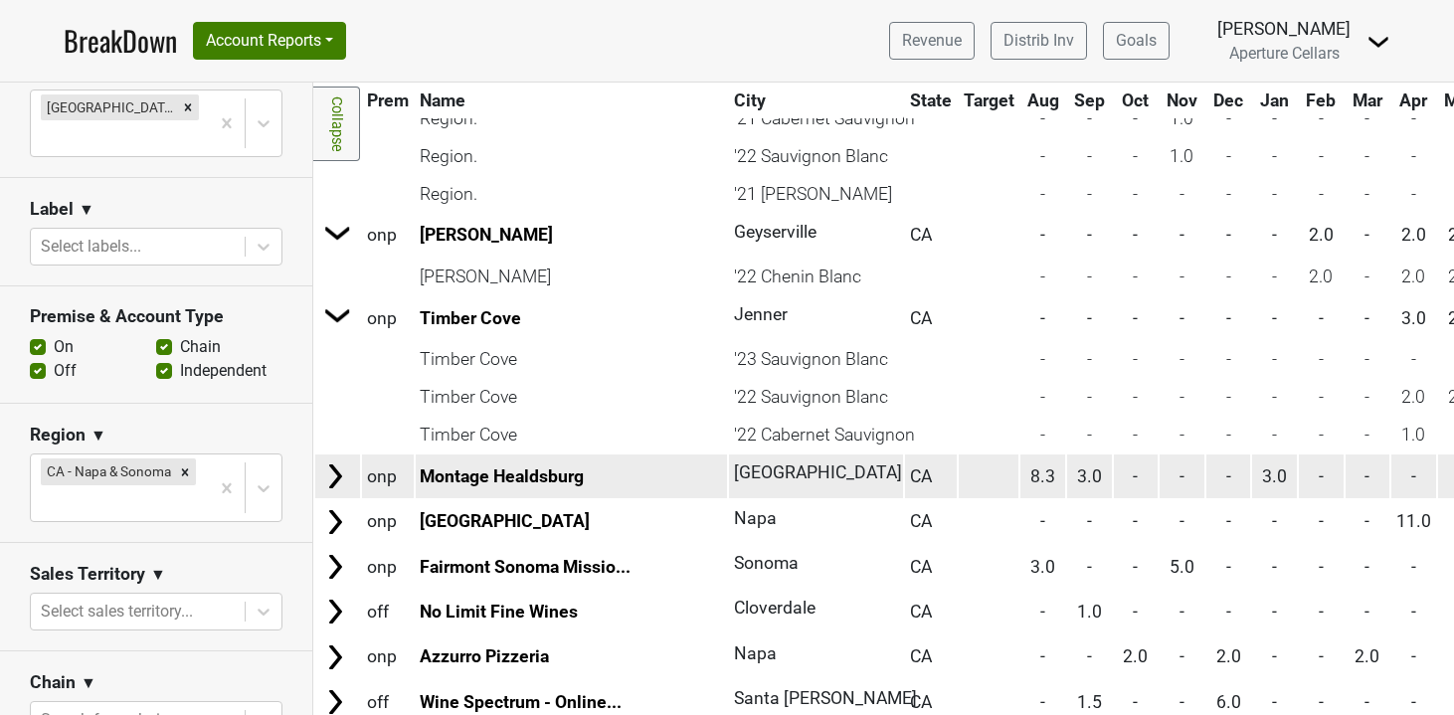
click at [336, 463] on img at bounding box center [335, 476] width 30 height 30
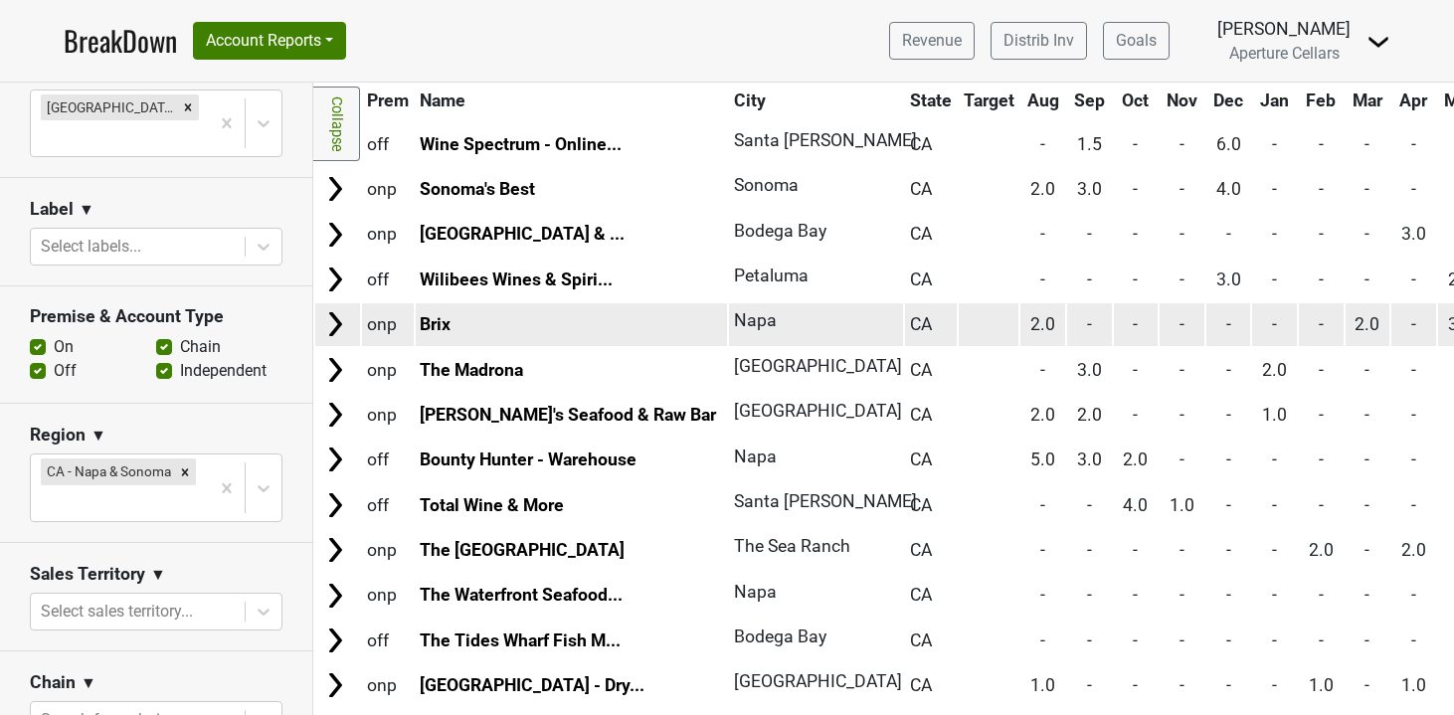
scroll to position [2792, 0]
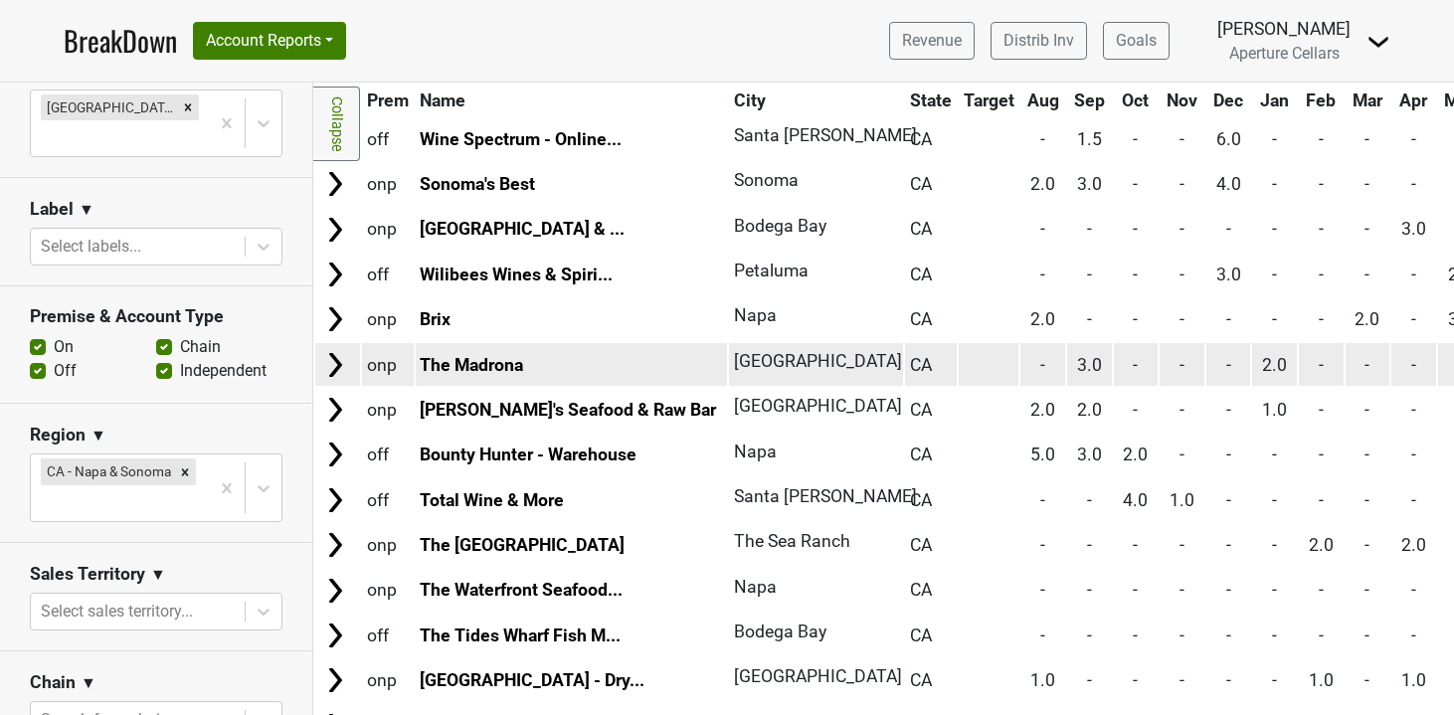
click at [331, 366] on img at bounding box center [335, 365] width 30 height 30
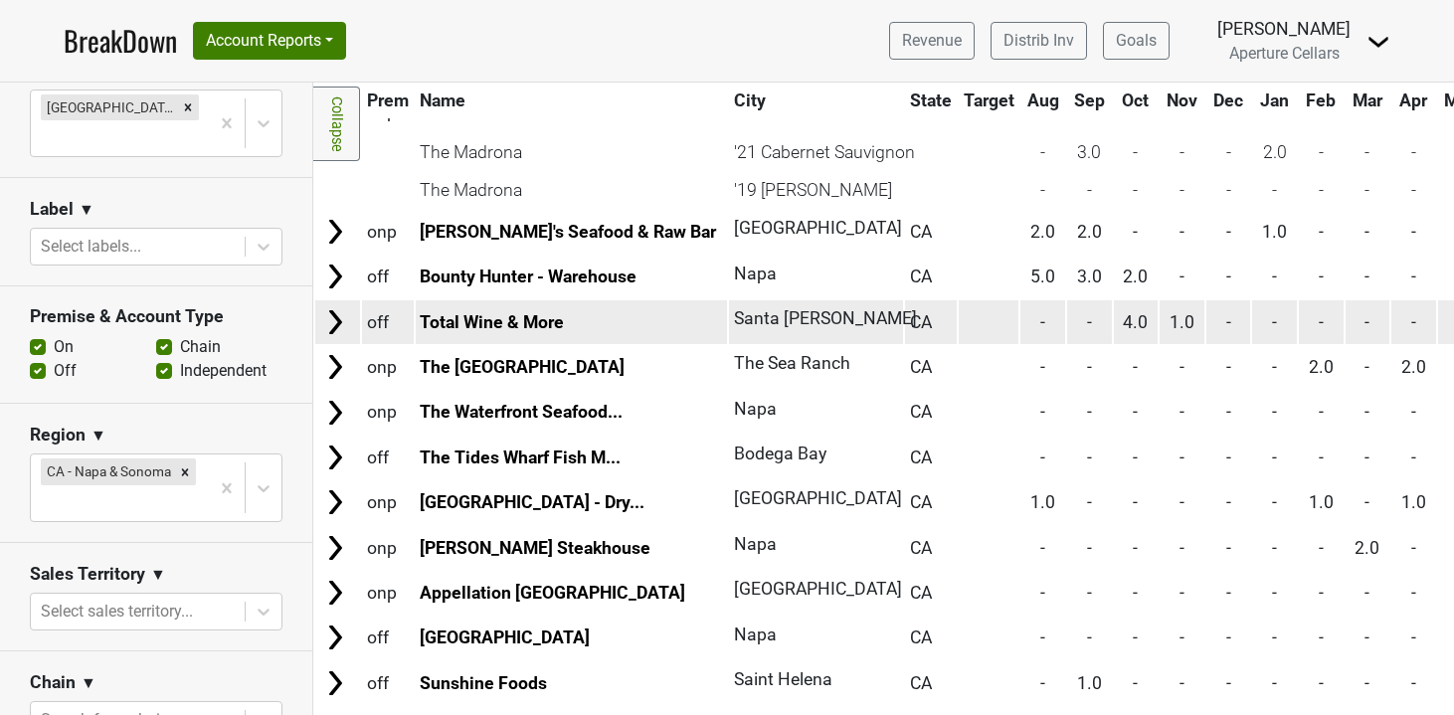
scroll to position [3053, 0]
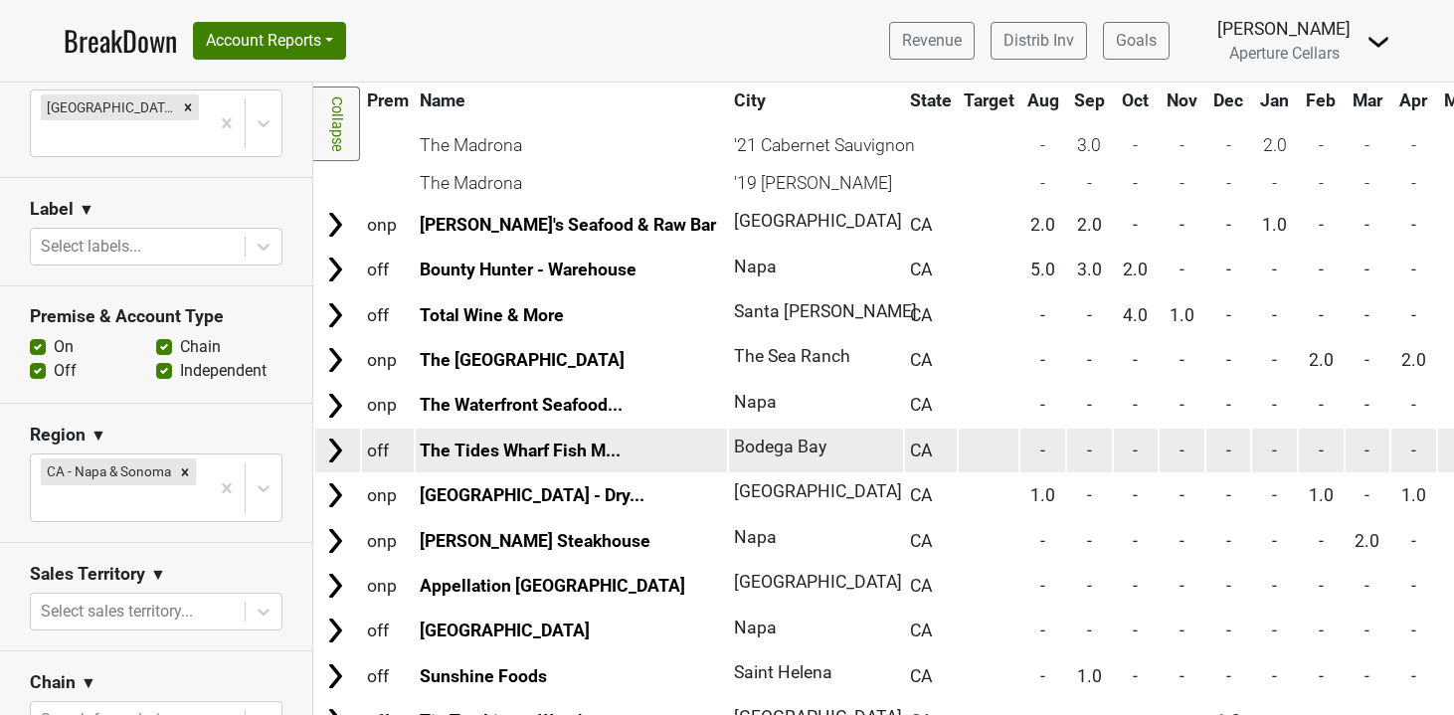
click at [332, 456] on img at bounding box center [335, 451] width 30 height 30
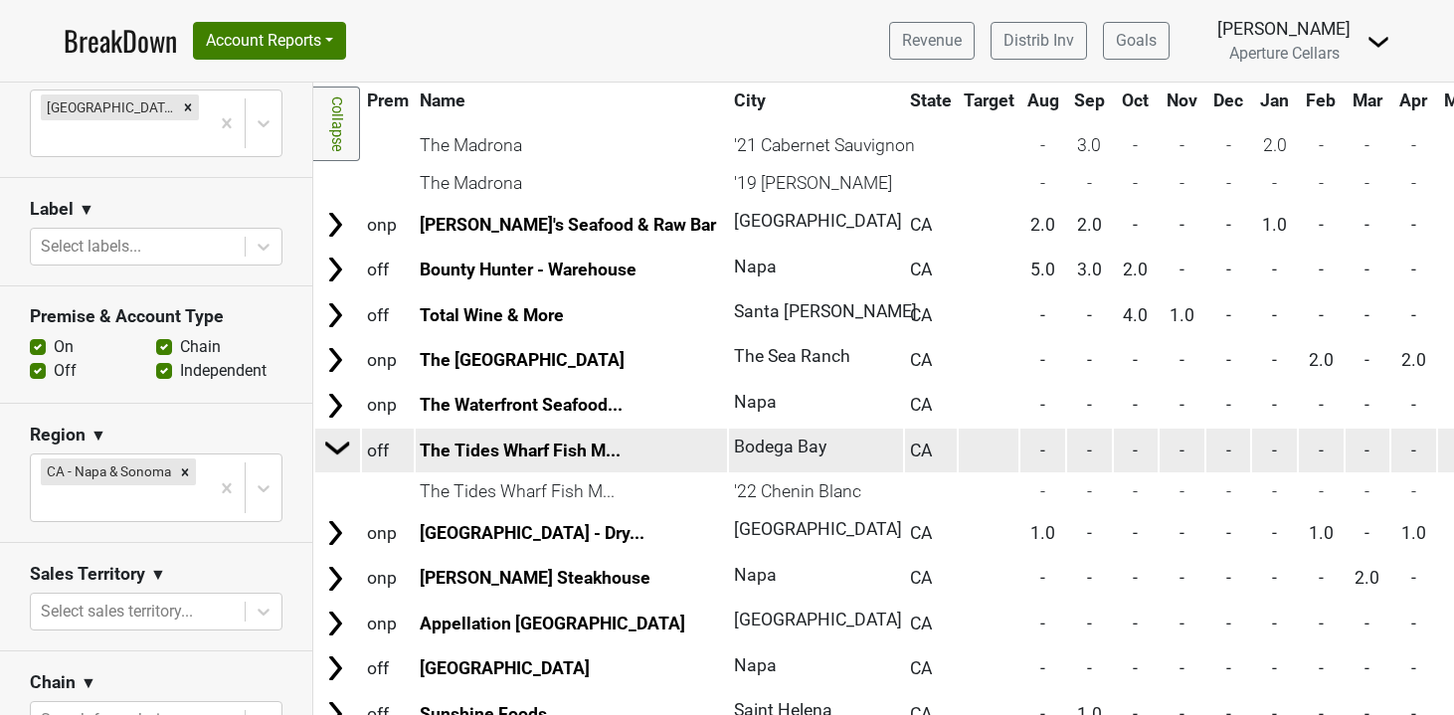
click at [340, 458] on img at bounding box center [338, 448] width 30 height 30
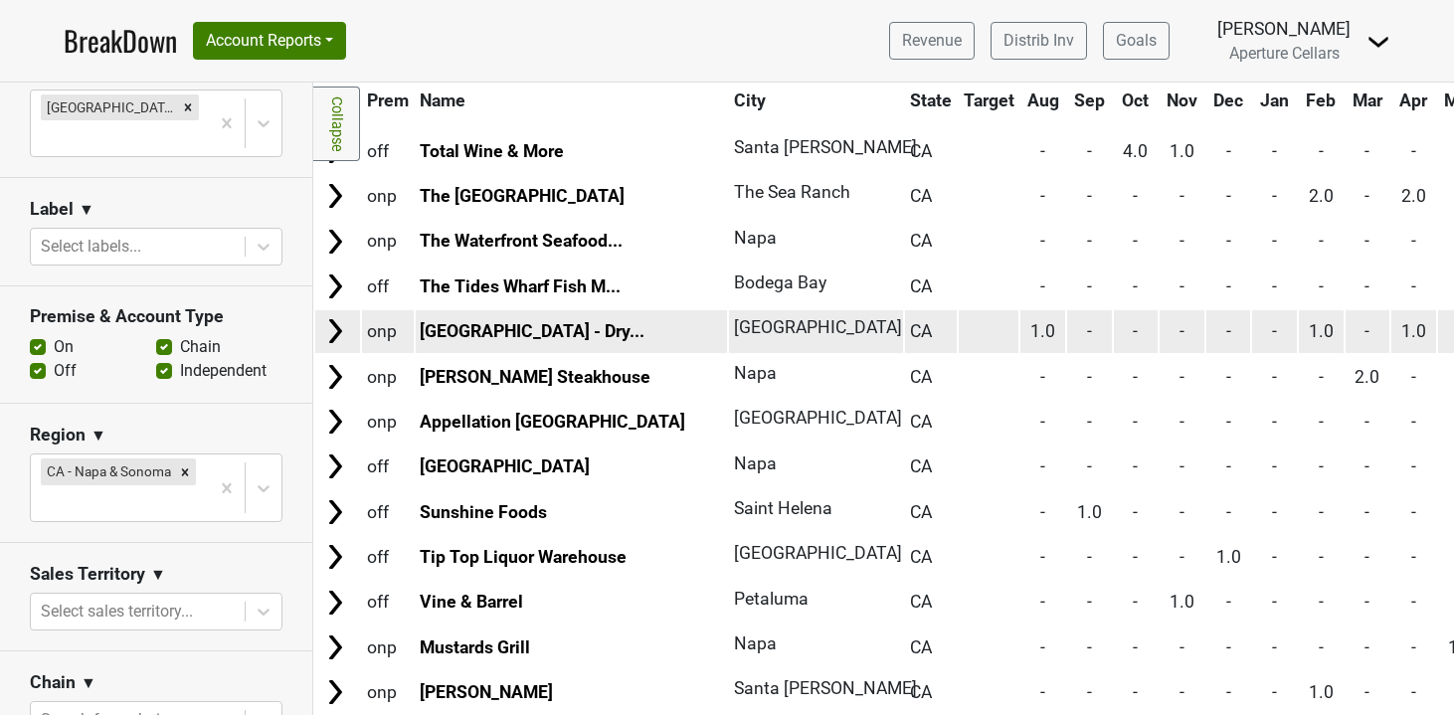
scroll to position [3227, 0]
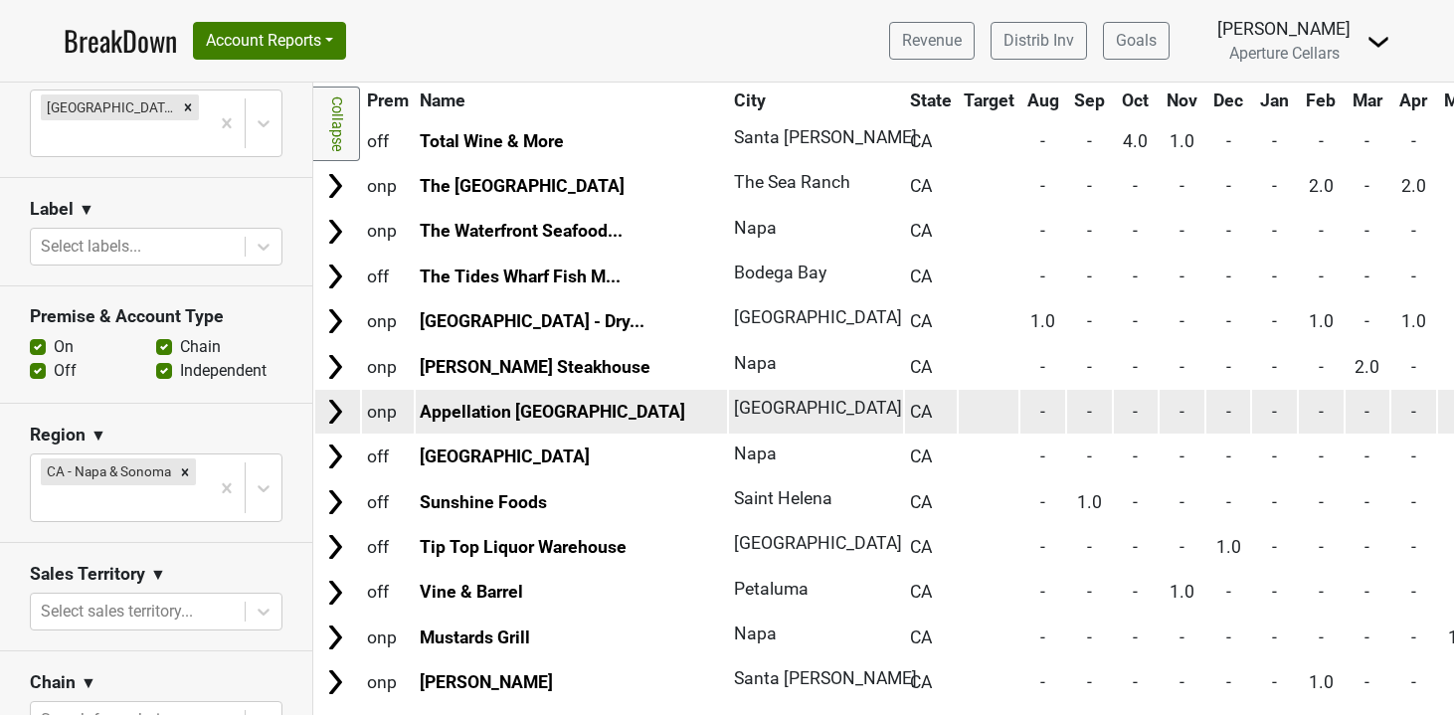
click at [332, 419] on img at bounding box center [335, 412] width 30 height 30
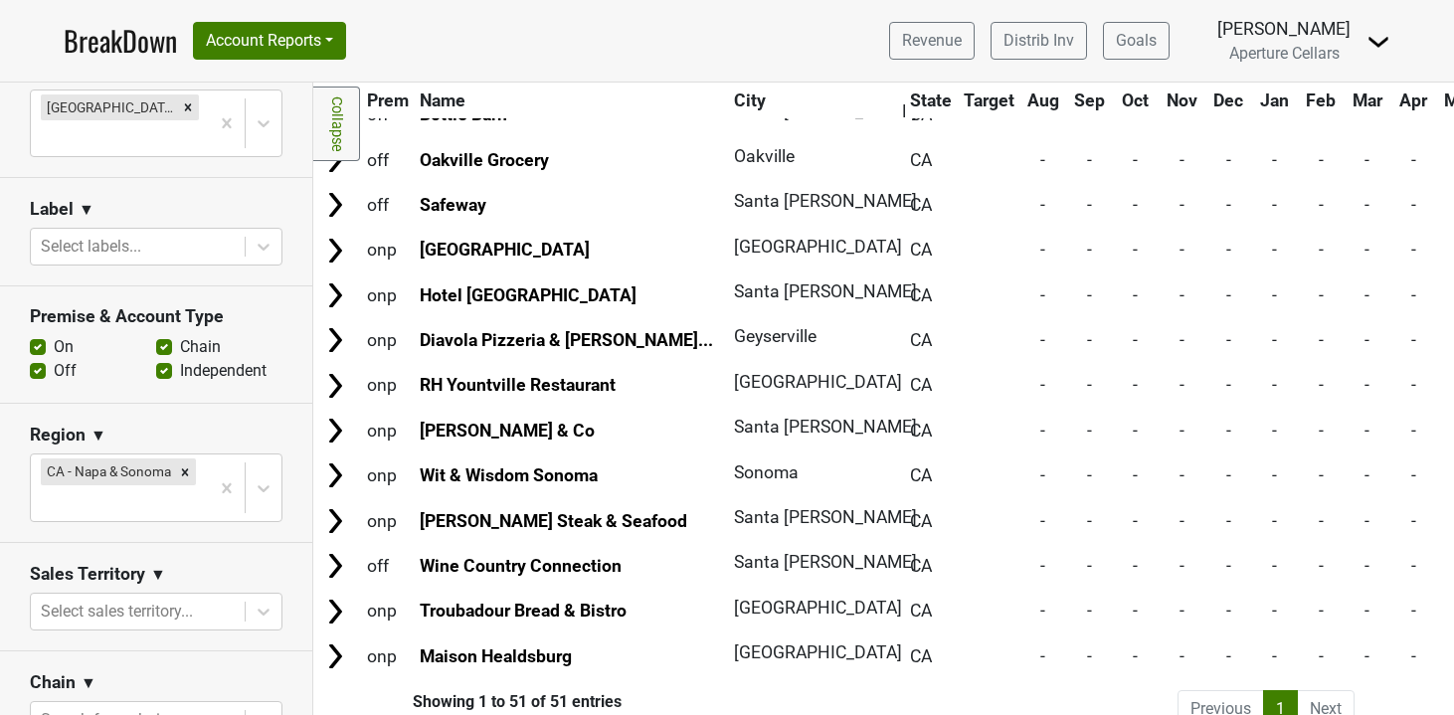
scroll to position [4036, 0]
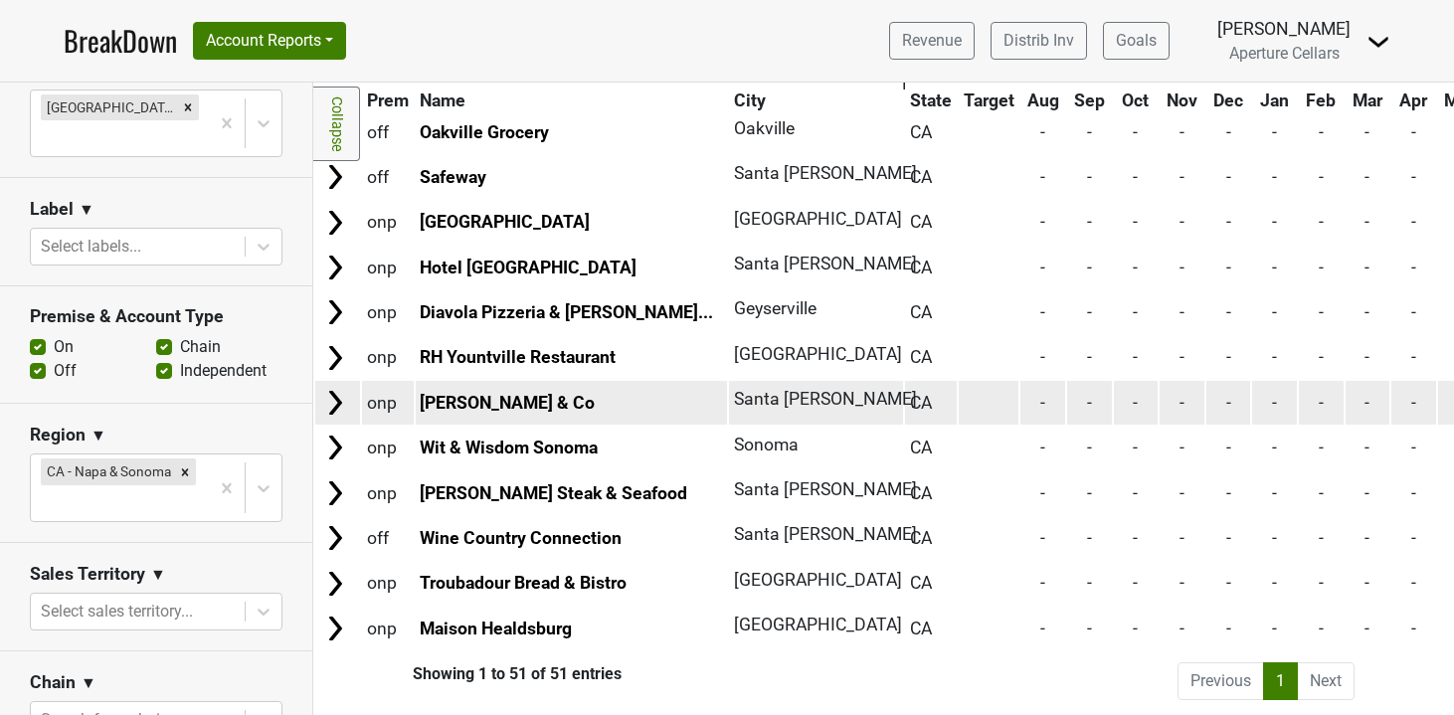
click at [332, 414] on img at bounding box center [335, 403] width 30 height 30
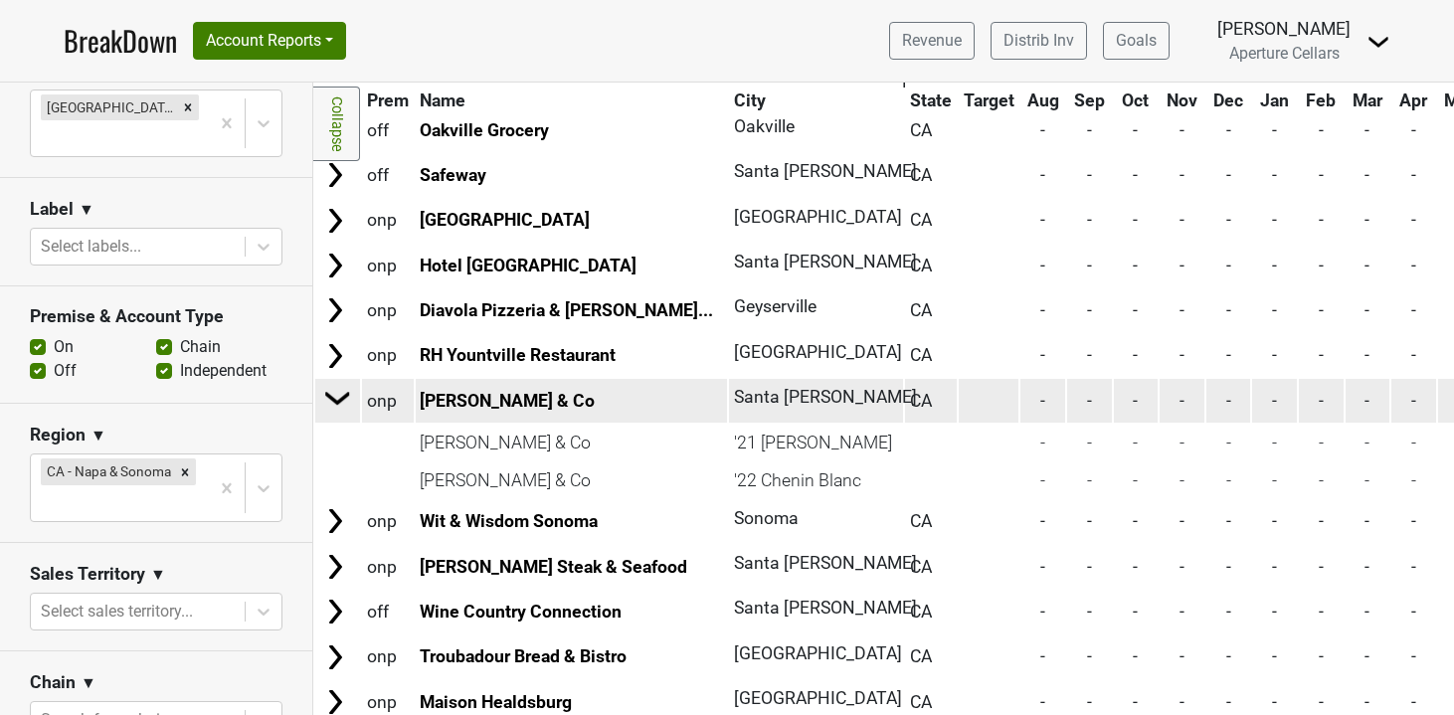
click at [332, 413] on img at bounding box center [338, 398] width 30 height 30
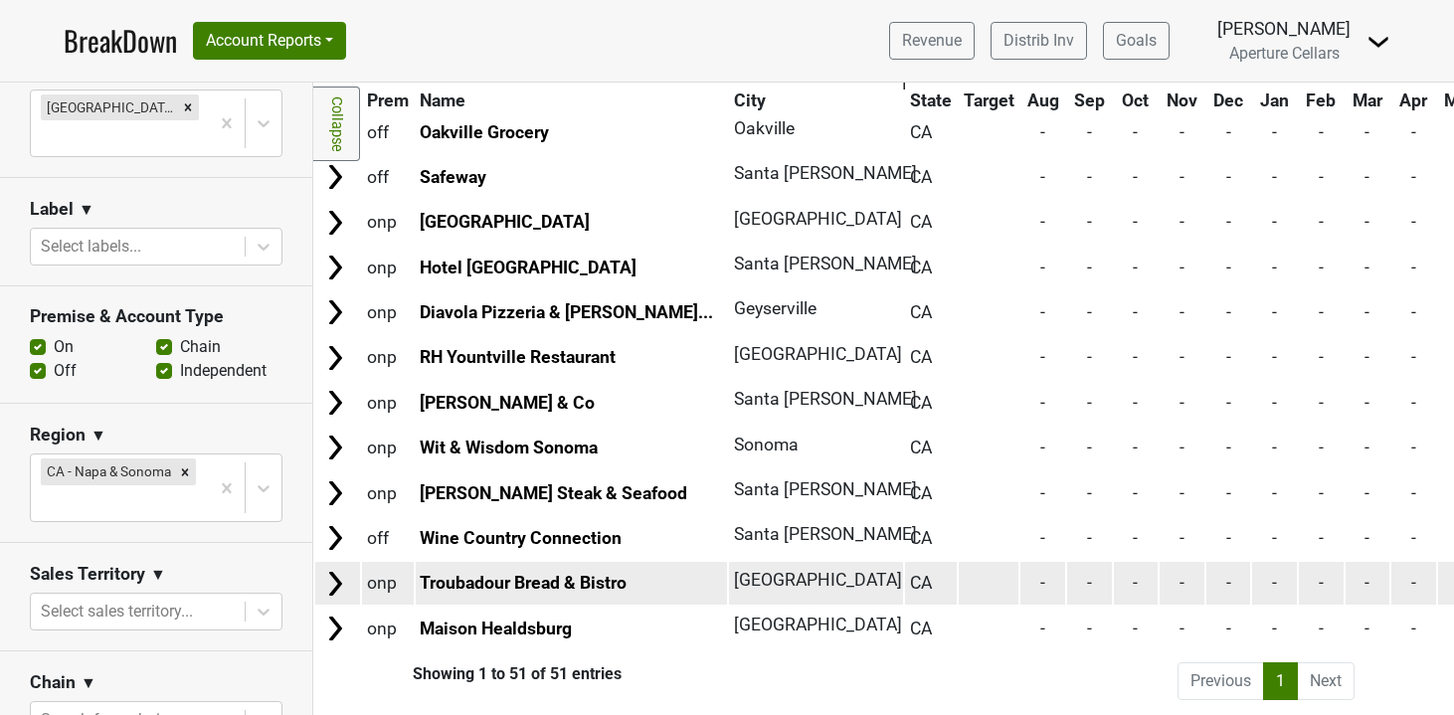
click at [332, 574] on img at bounding box center [335, 584] width 30 height 30
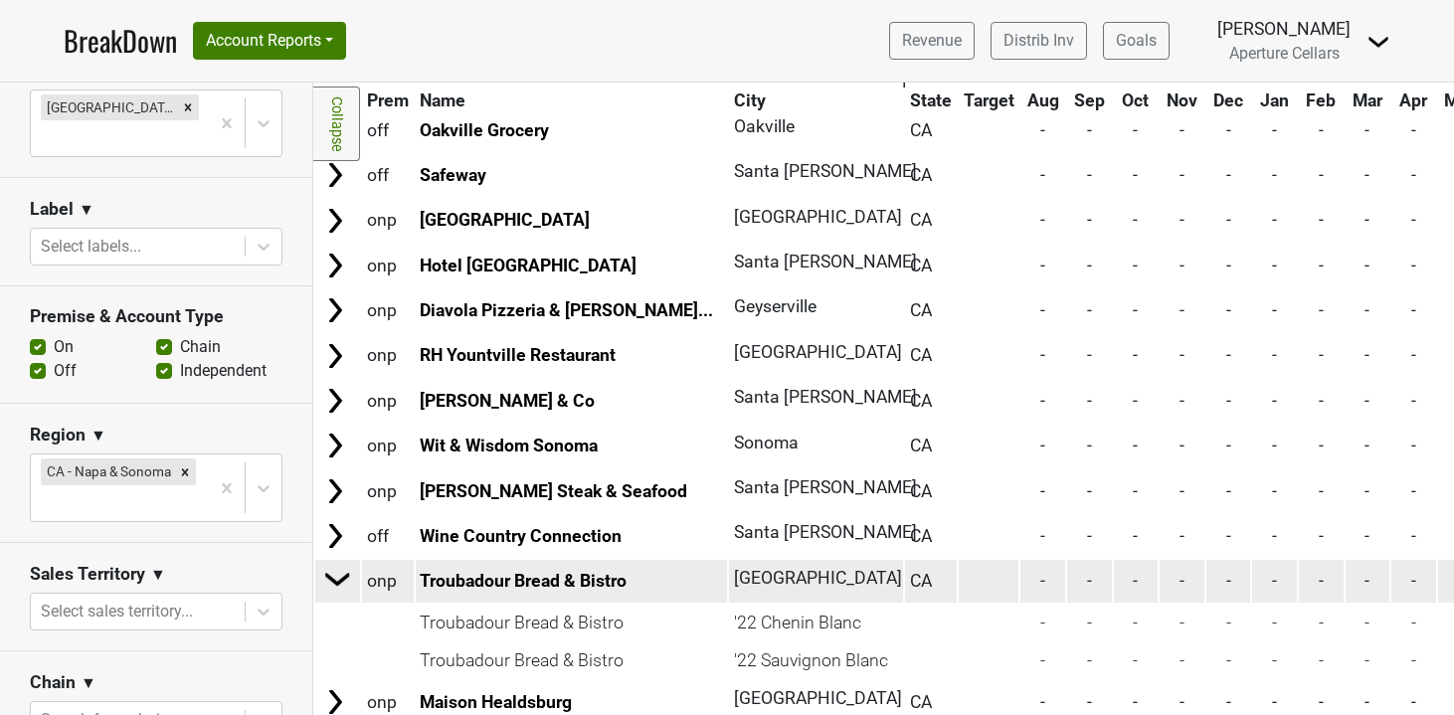
scroll to position [4111, 0]
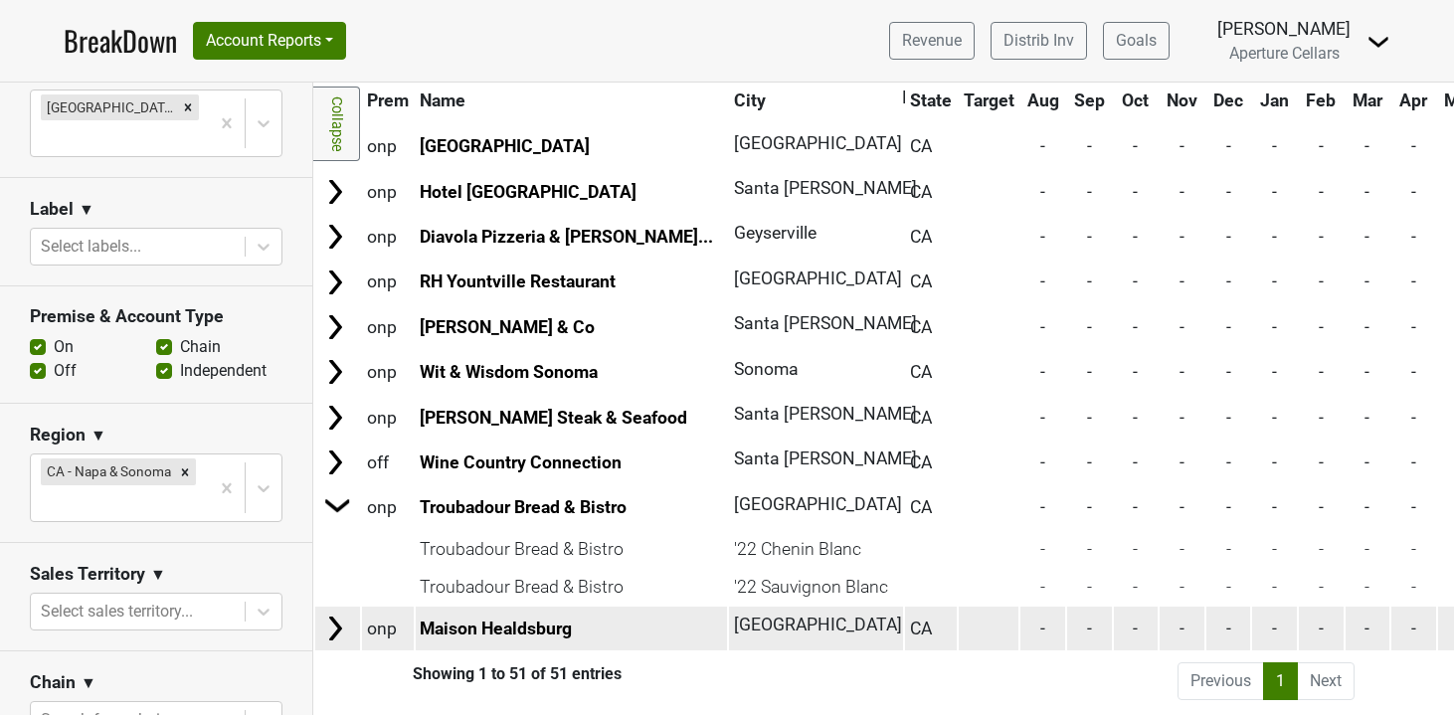
click at [344, 617] on img at bounding box center [335, 629] width 30 height 30
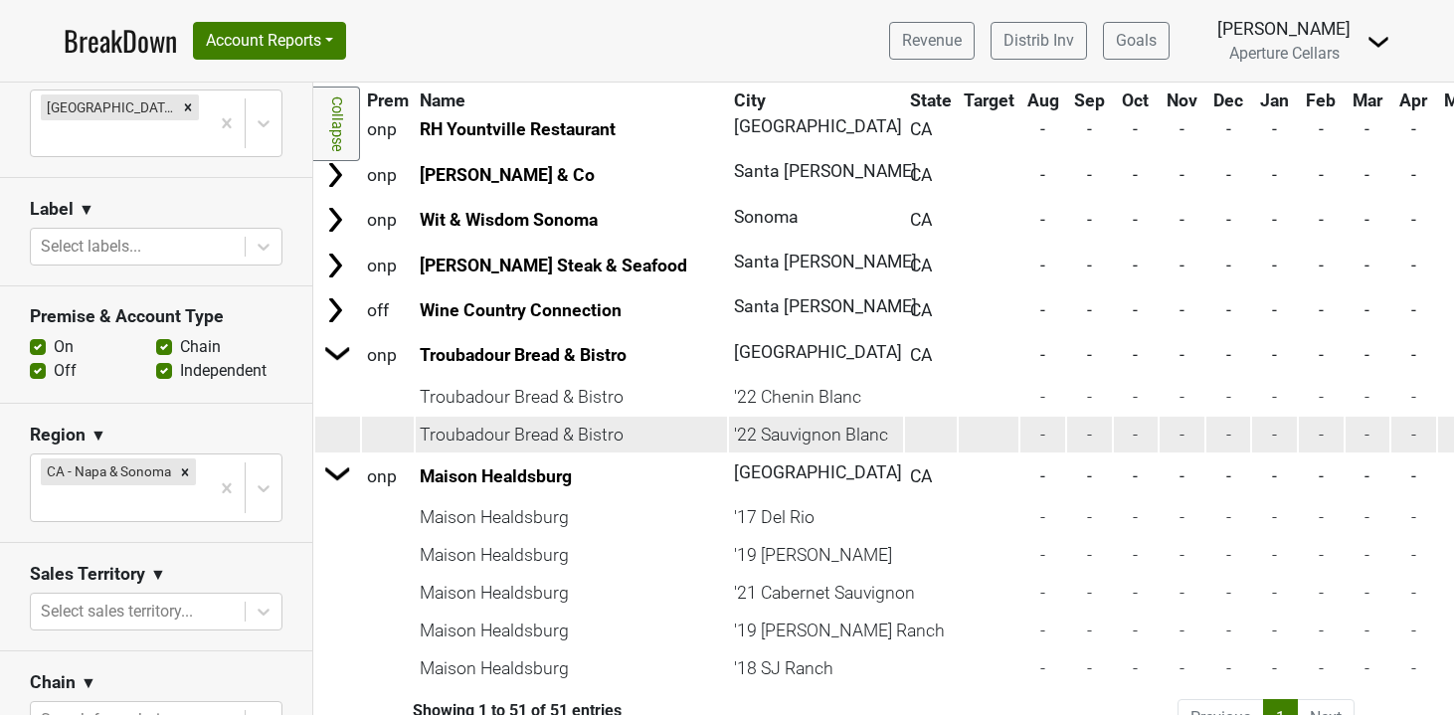
scroll to position [4300, 0]
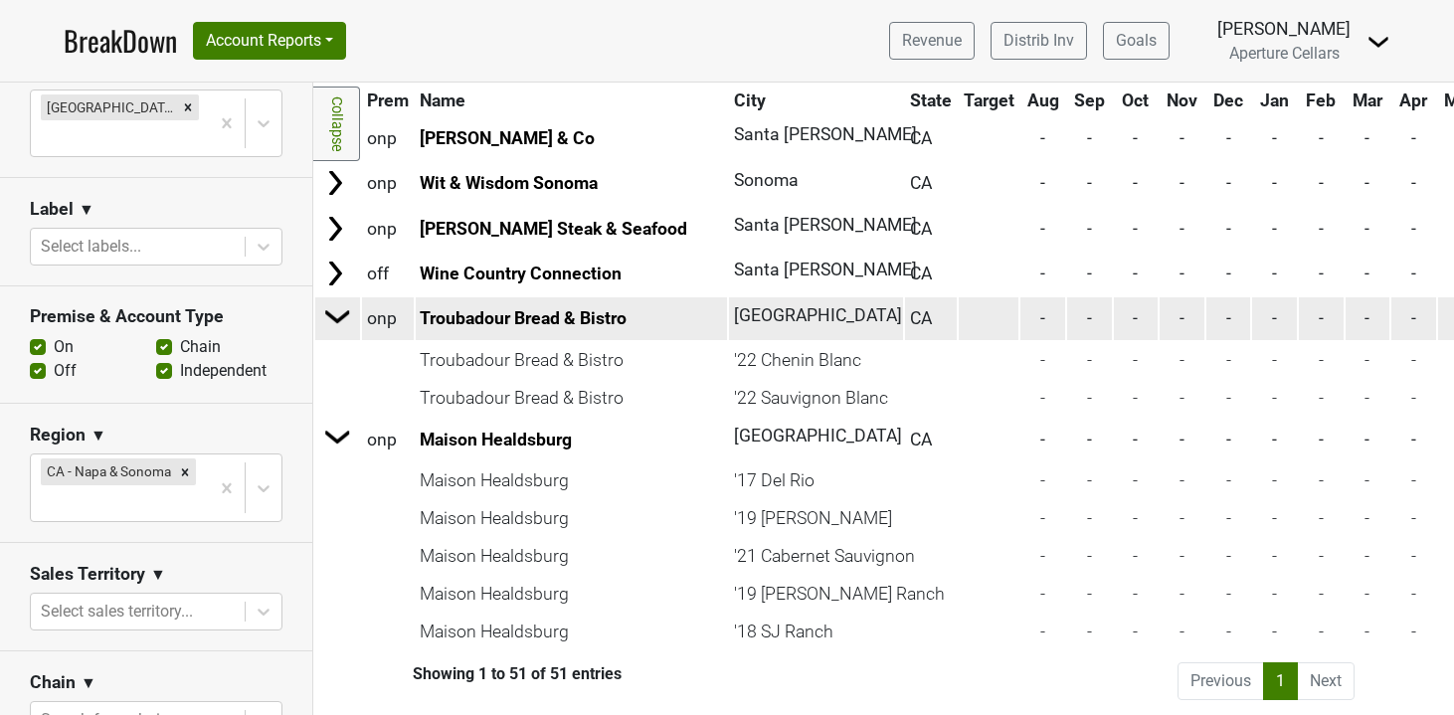
click at [342, 312] on img at bounding box center [338, 316] width 30 height 30
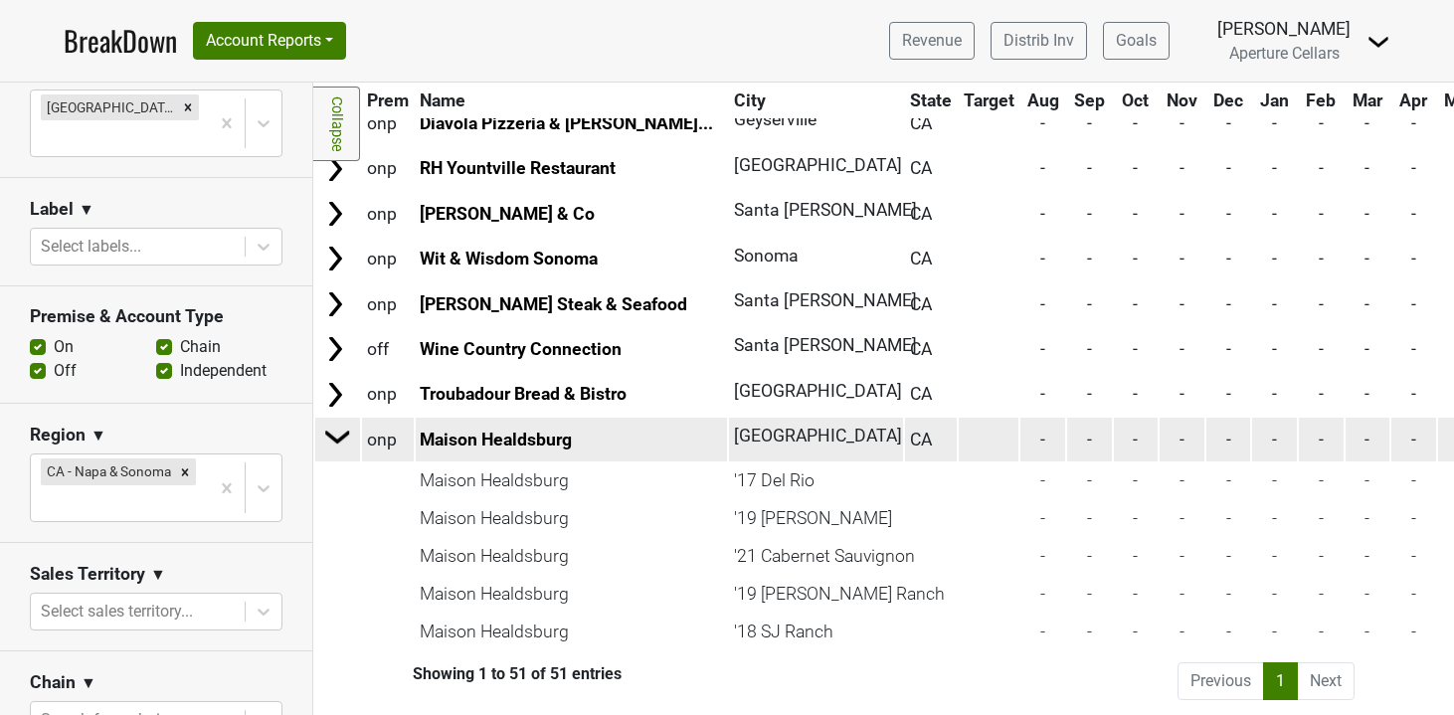
click at [335, 432] on img at bounding box center [338, 437] width 30 height 30
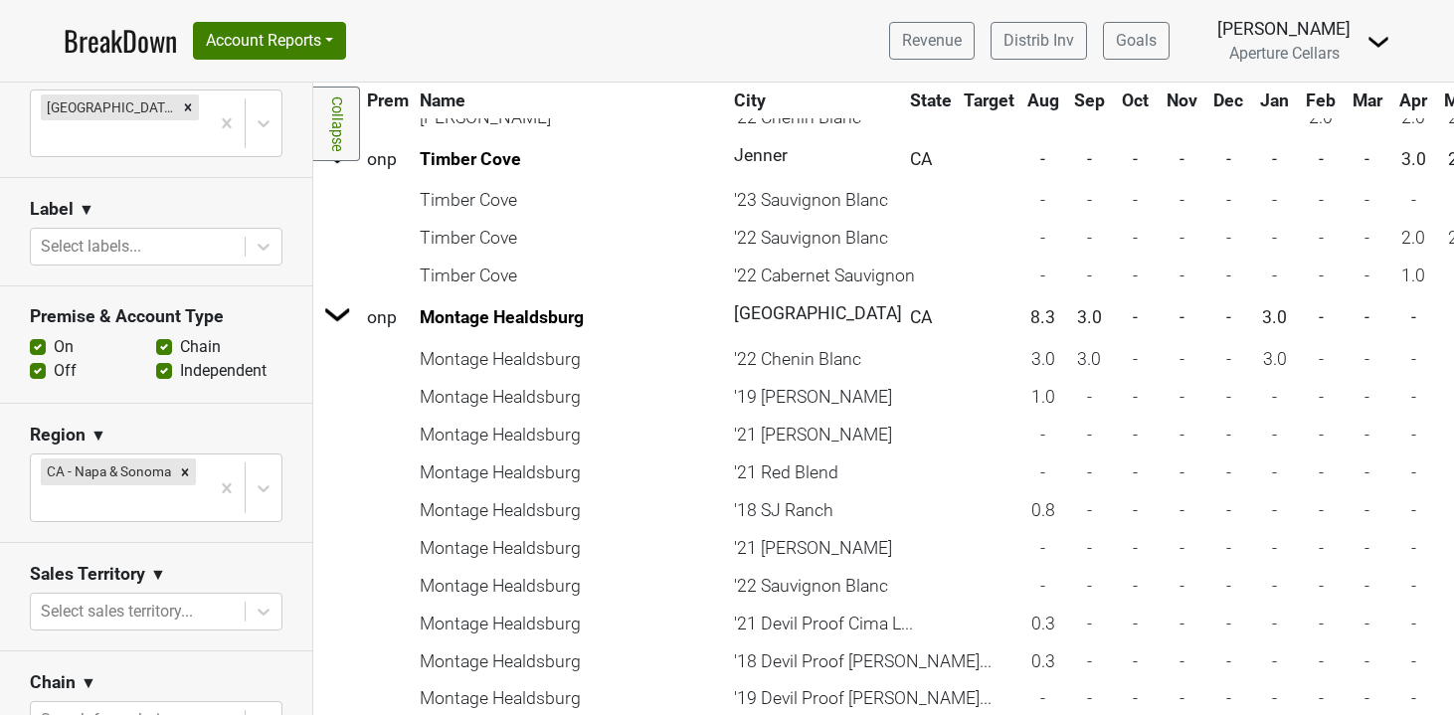
scroll to position [1945, 0]
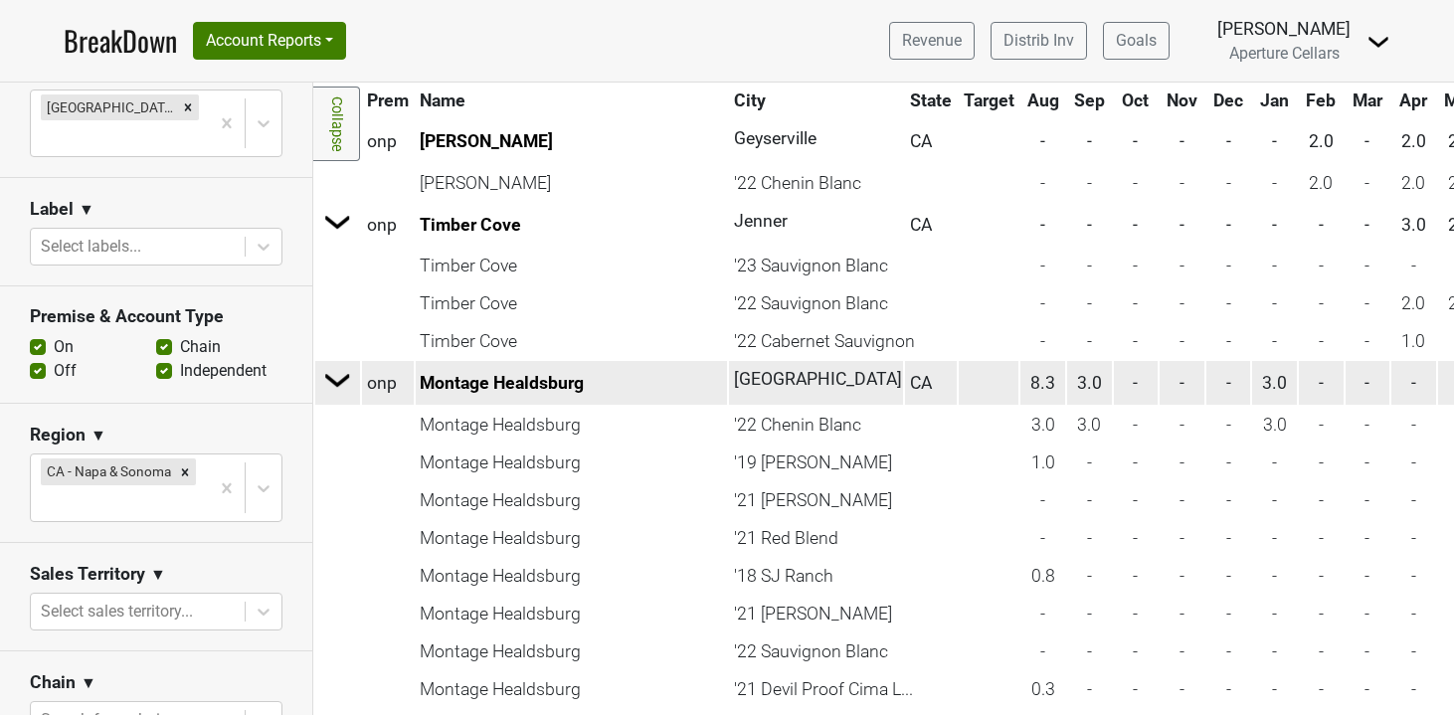
click at [354, 377] on td at bounding box center [337, 383] width 43 height 45
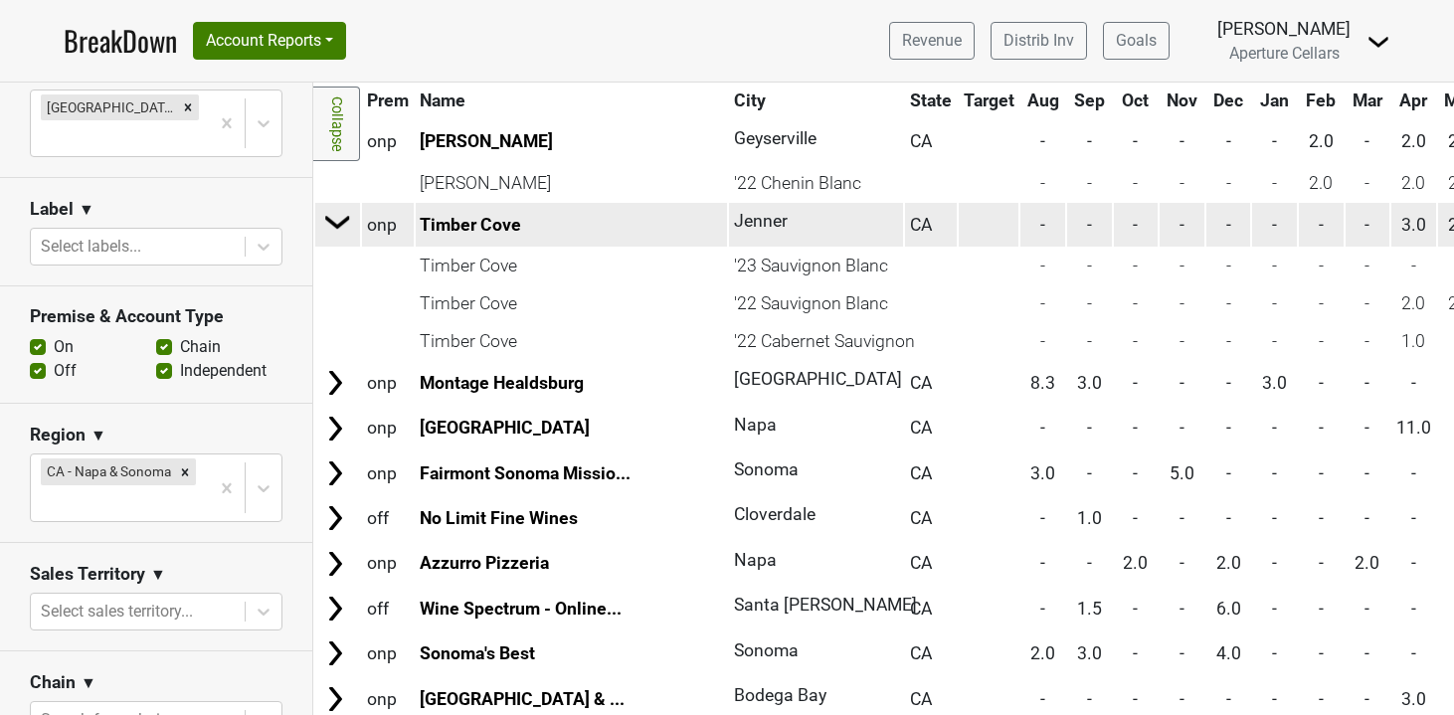
click at [343, 237] on img at bounding box center [338, 222] width 30 height 30
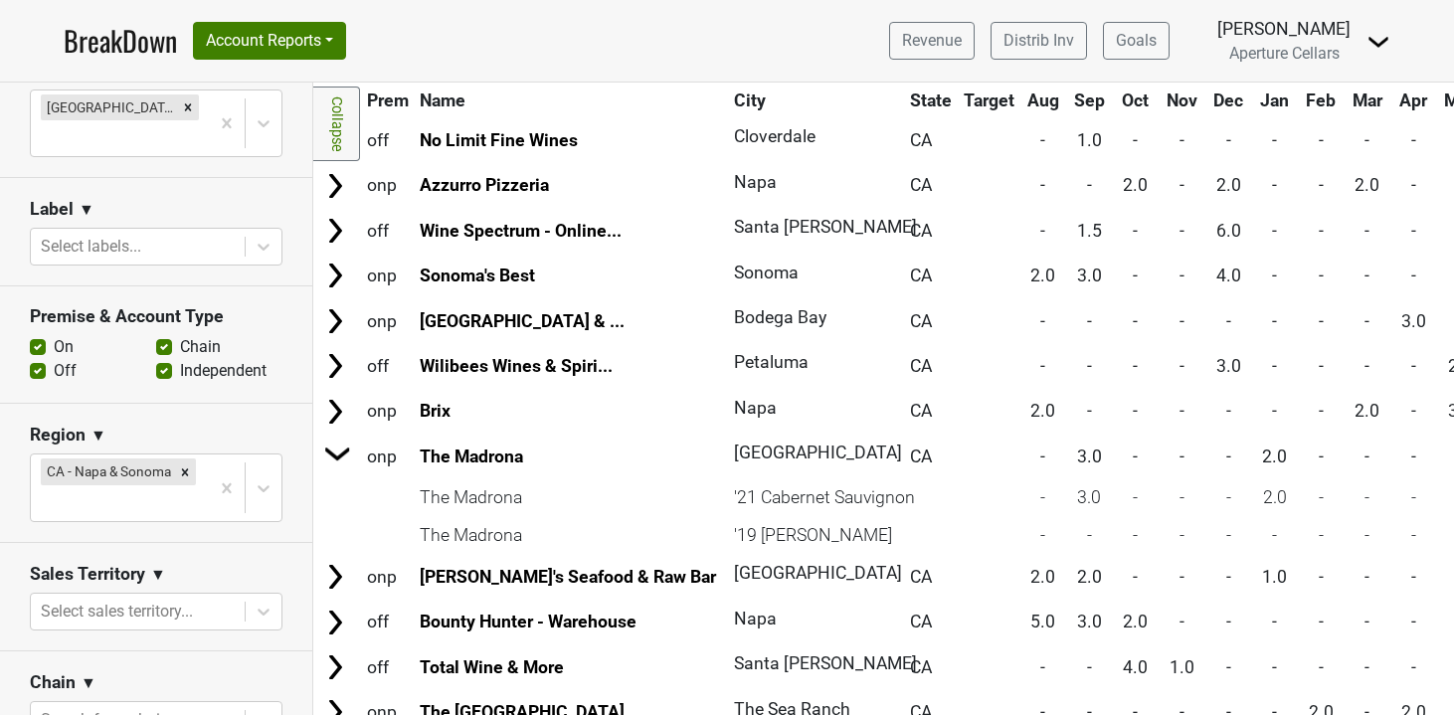
scroll to position [2271, 0]
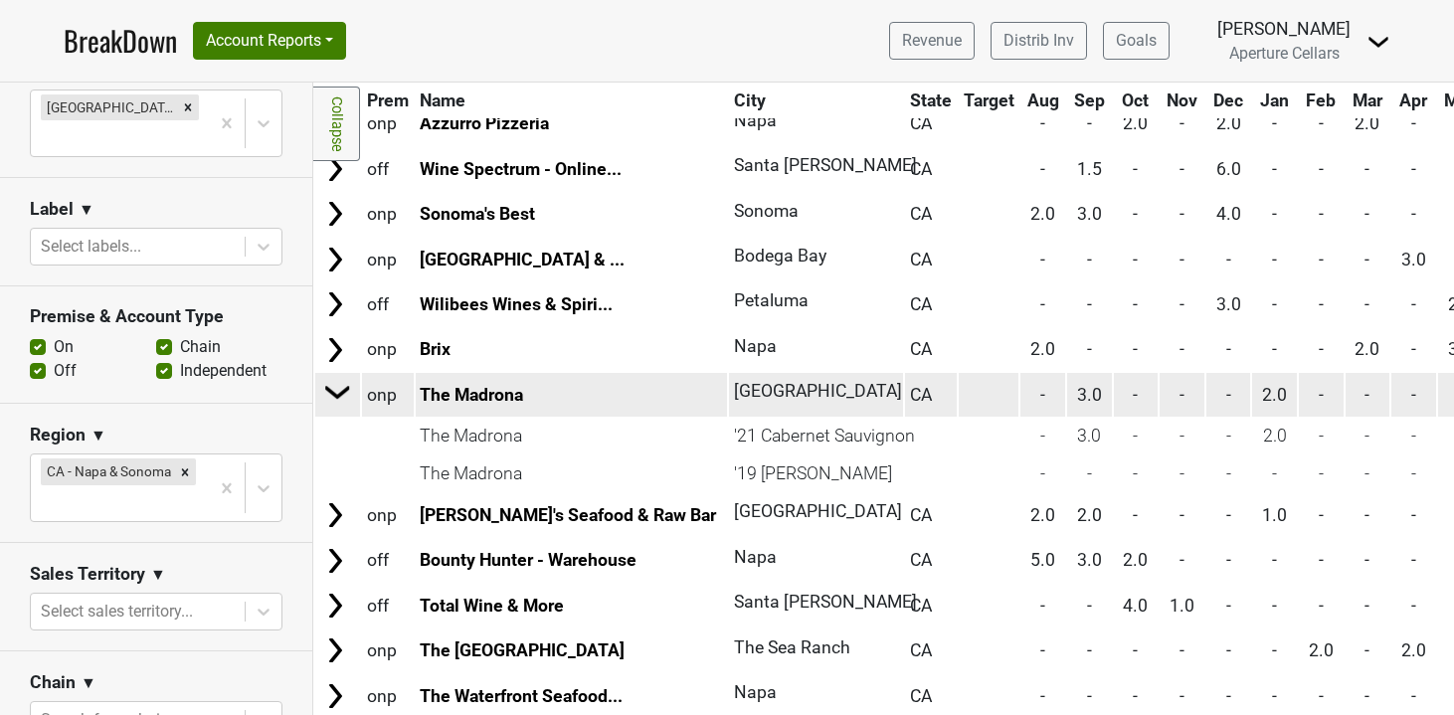
click at [335, 380] on img at bounding box center [338, 392] width 30 height 30
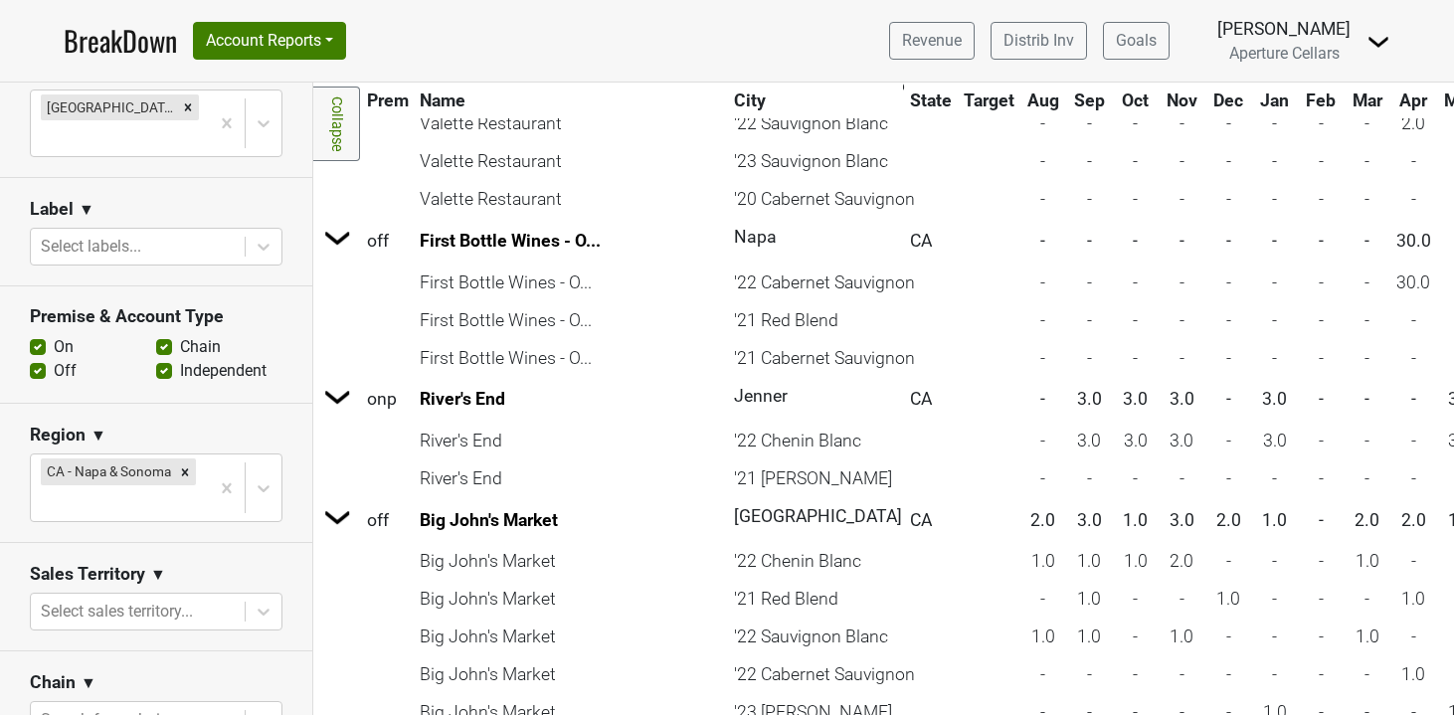
scroll to position [0, 0]
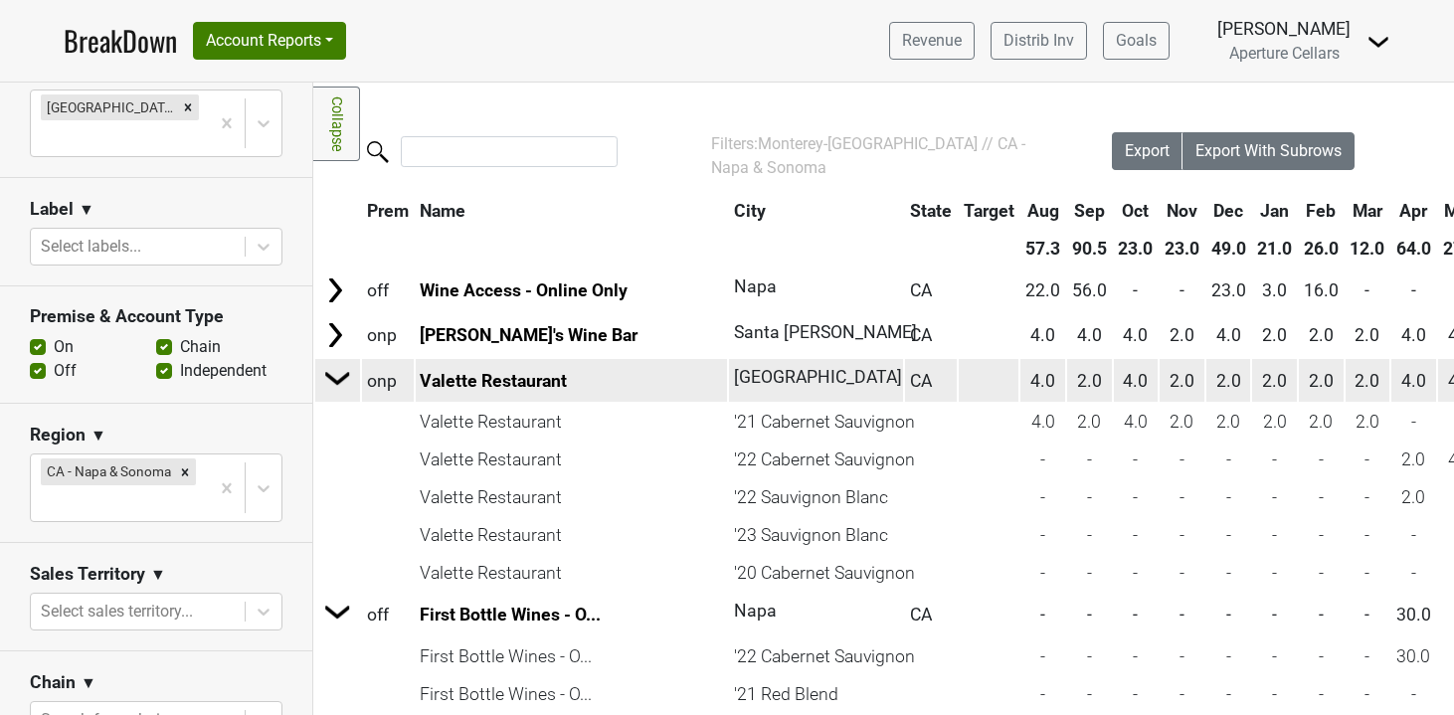
click at [342, 379] on img at bounding box center [338, 378] width 30 height 30
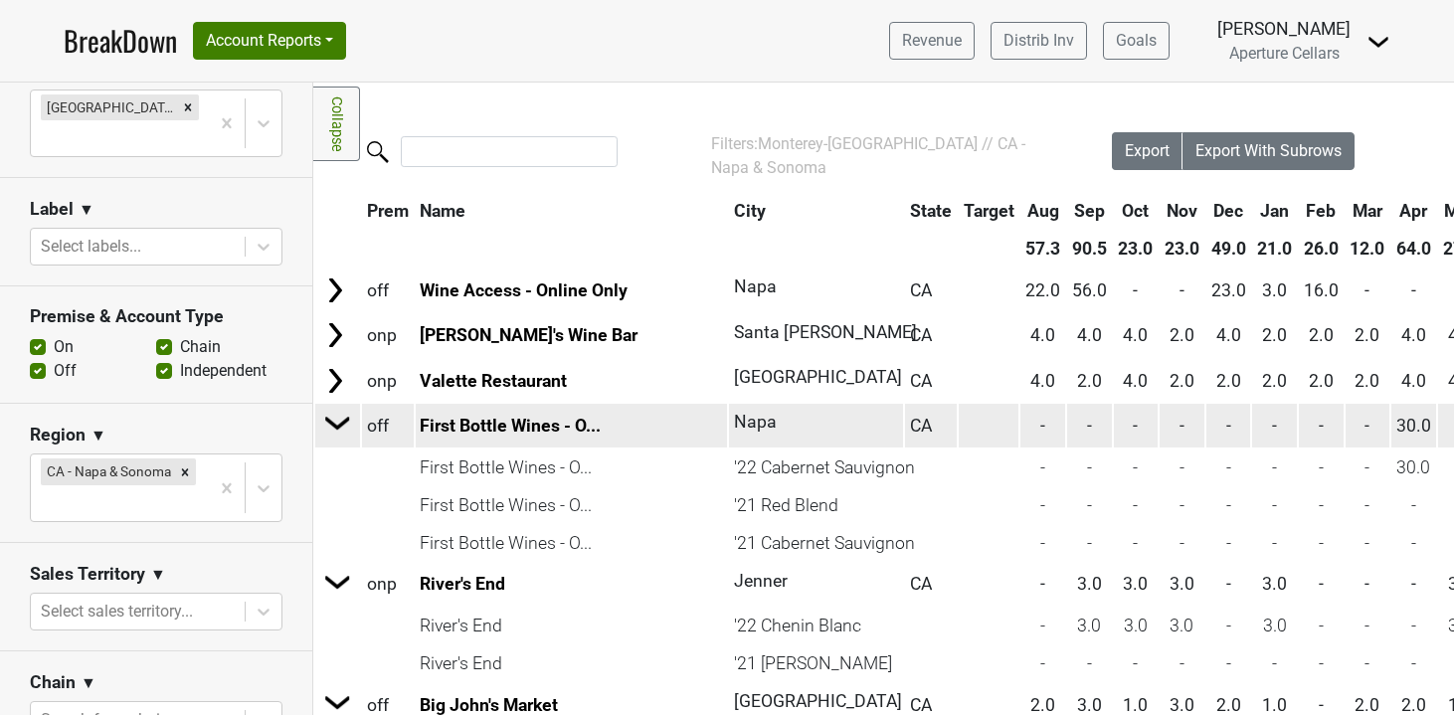
click at [346, 421] on img at bounding box center [338, 423] width 30 height 30
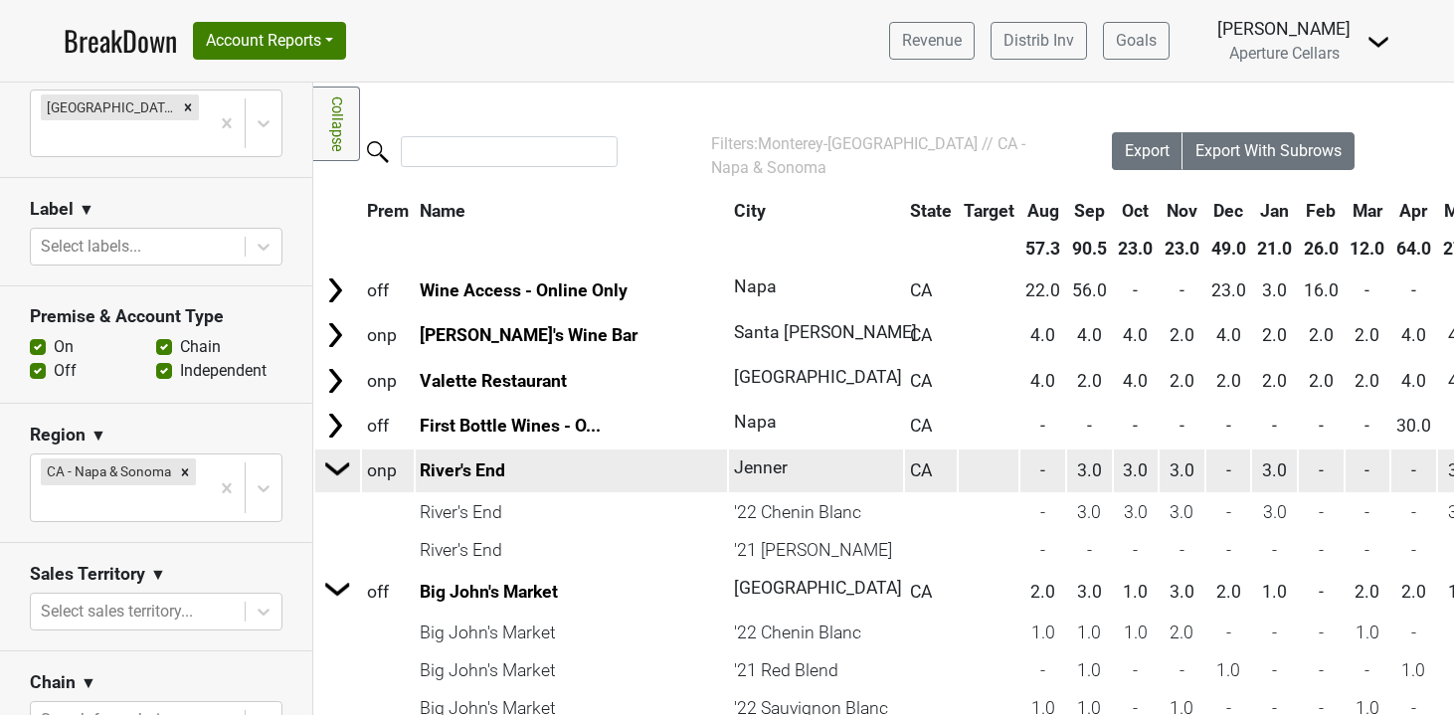
click at [341, 468] on img at bounding box center [338, 468] width 30 height 30
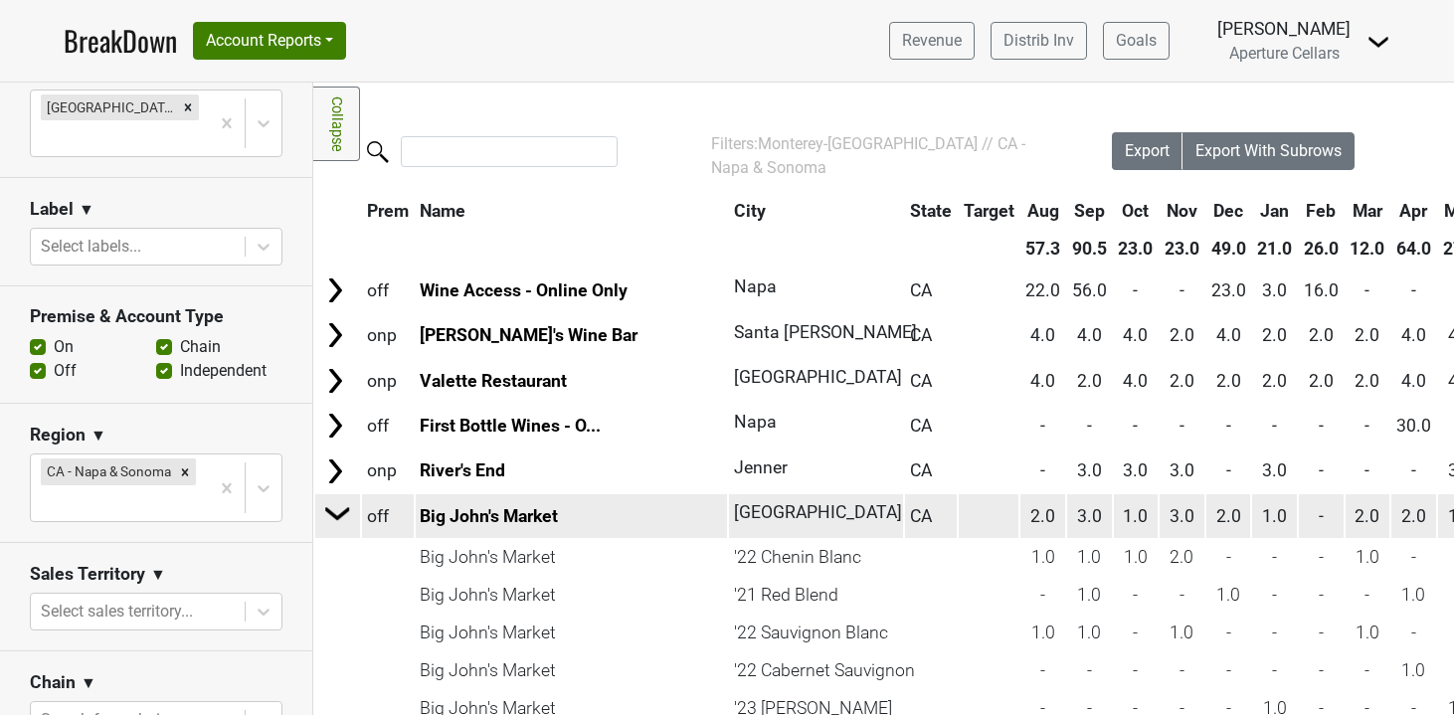
click at [335, 503] on img at bounding box center [338, 513] width 30 height 30
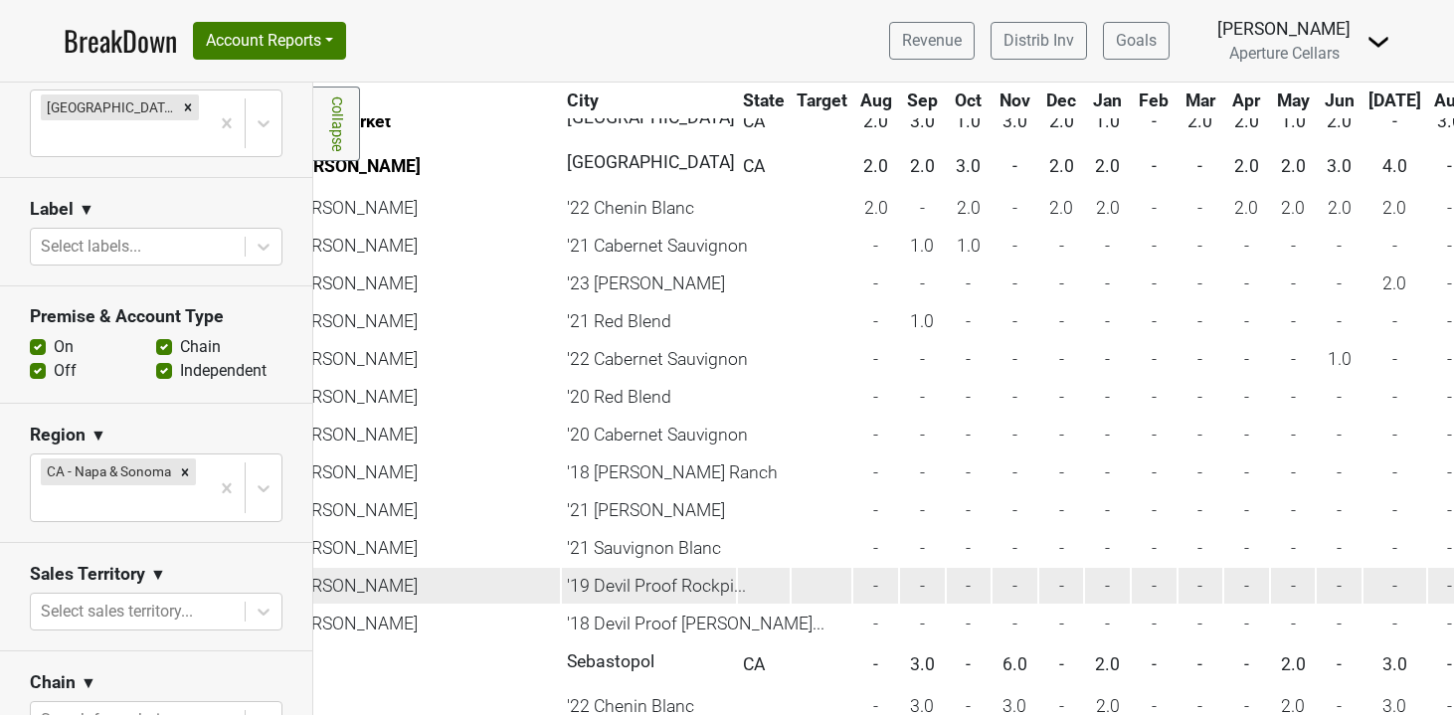
scroll to position [395, 0]
